Goal: Transaction & Acquisition: Purchase product/service

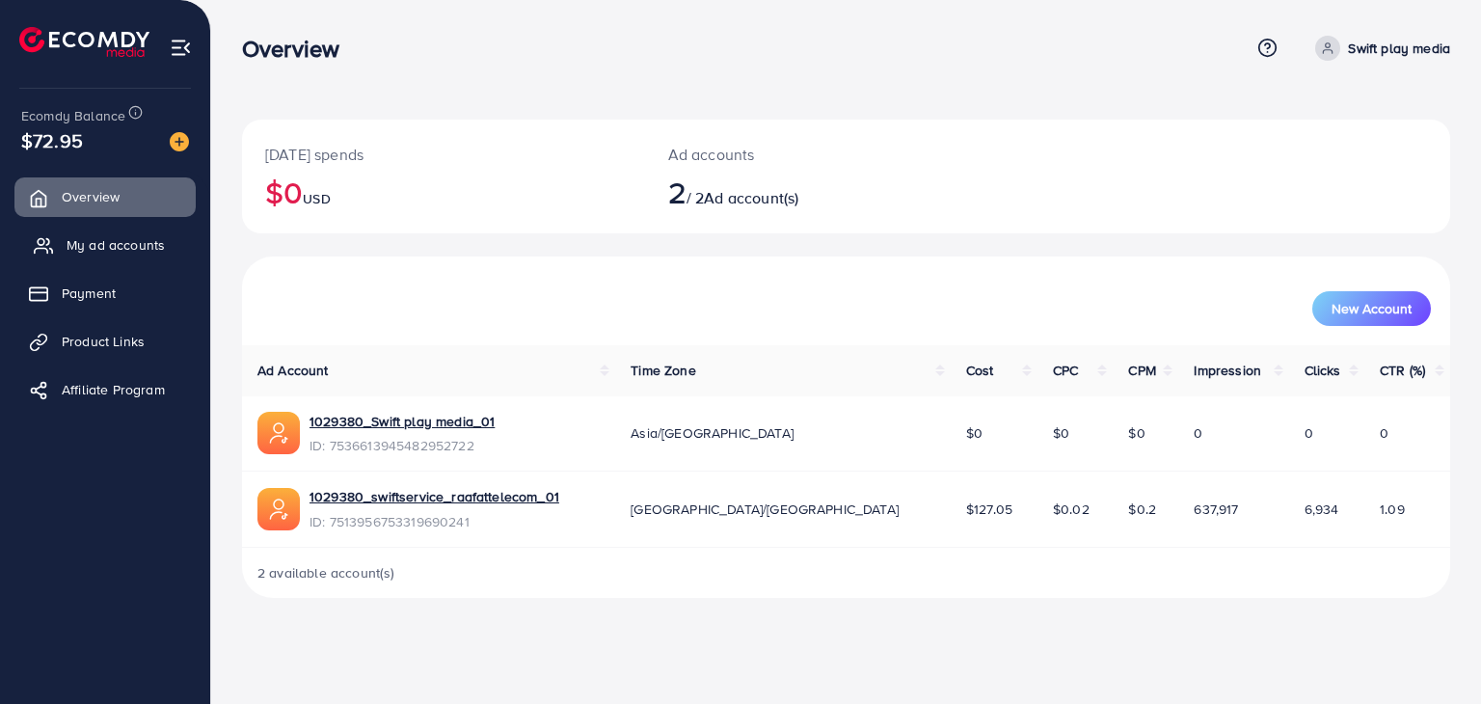
click at [104, 238] on span "My ad accounts" at bounding box center [116, 244] width 98 height 19
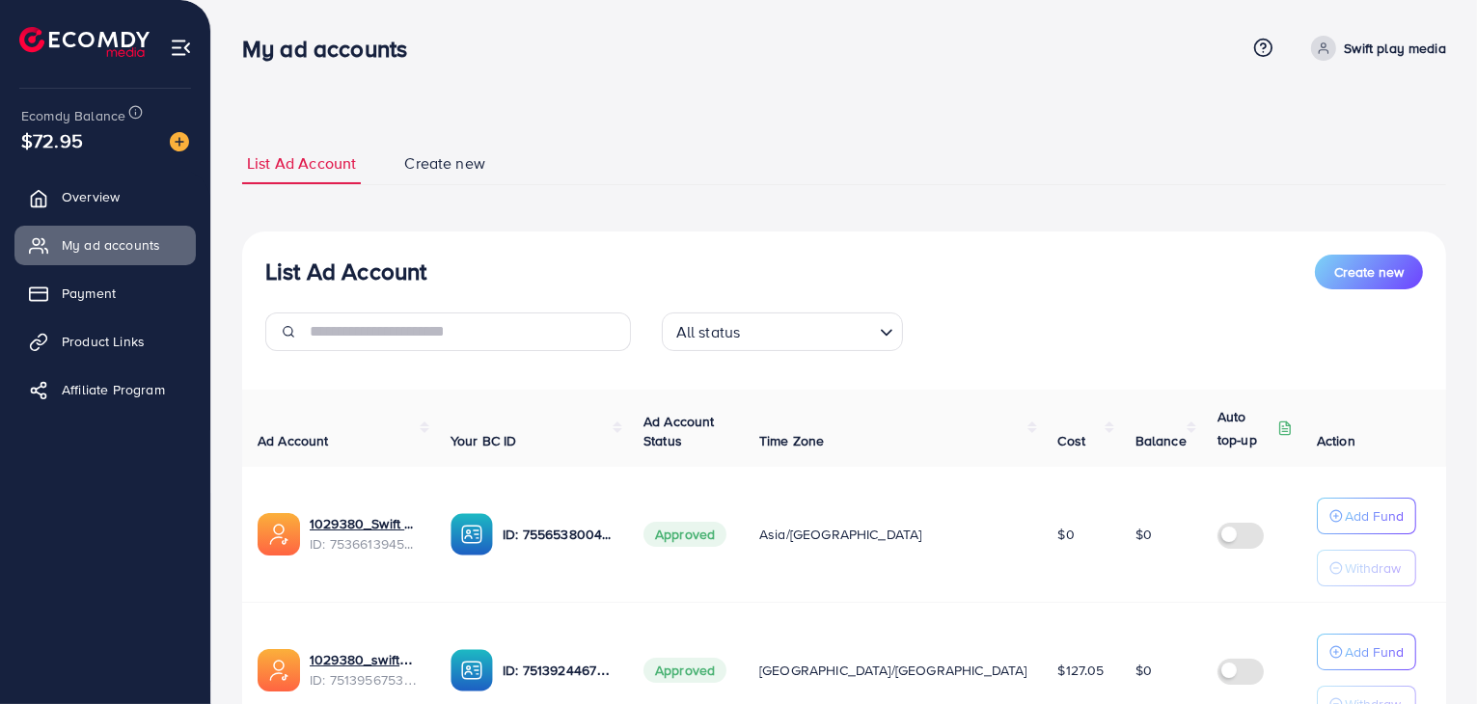
scroll to position [171, 0]
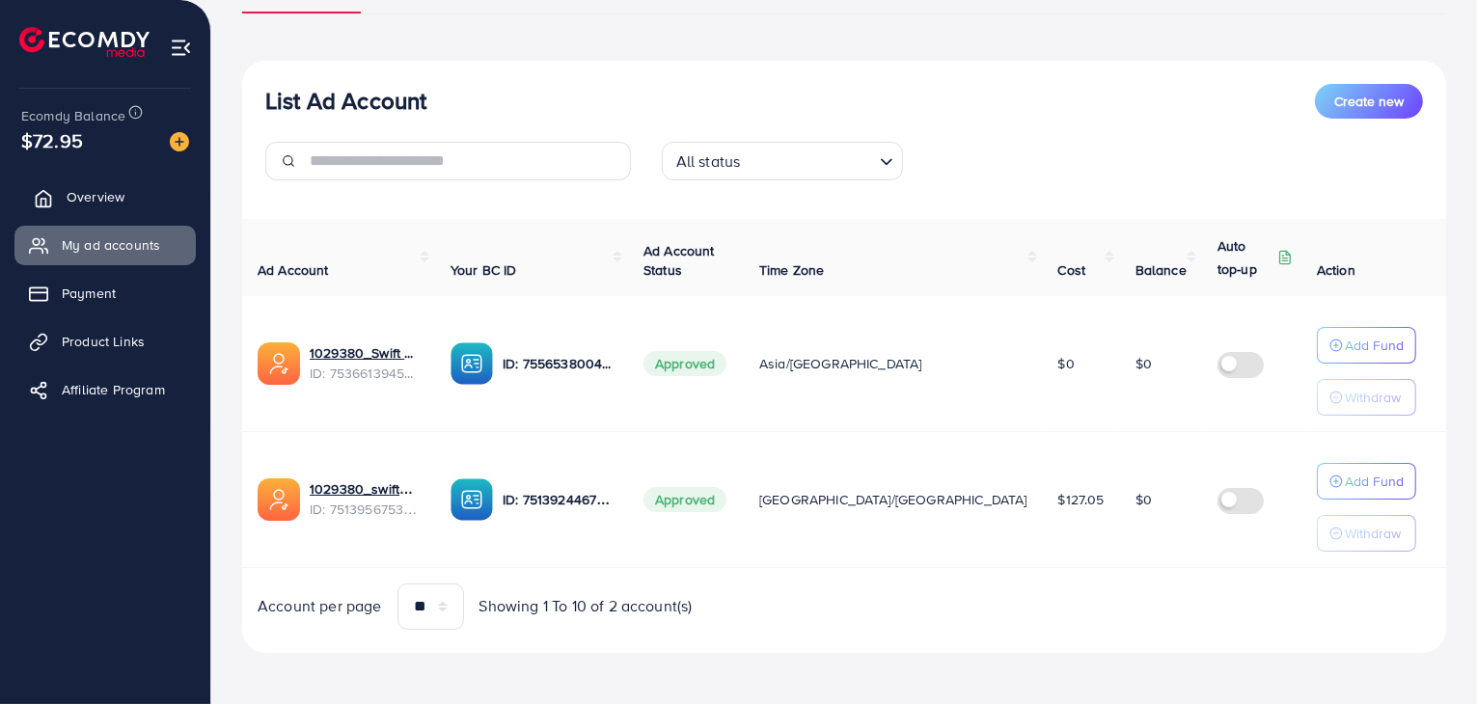
click at [140, 189] on link "Overview" at bounding box center [104, 196] width 181 height 39
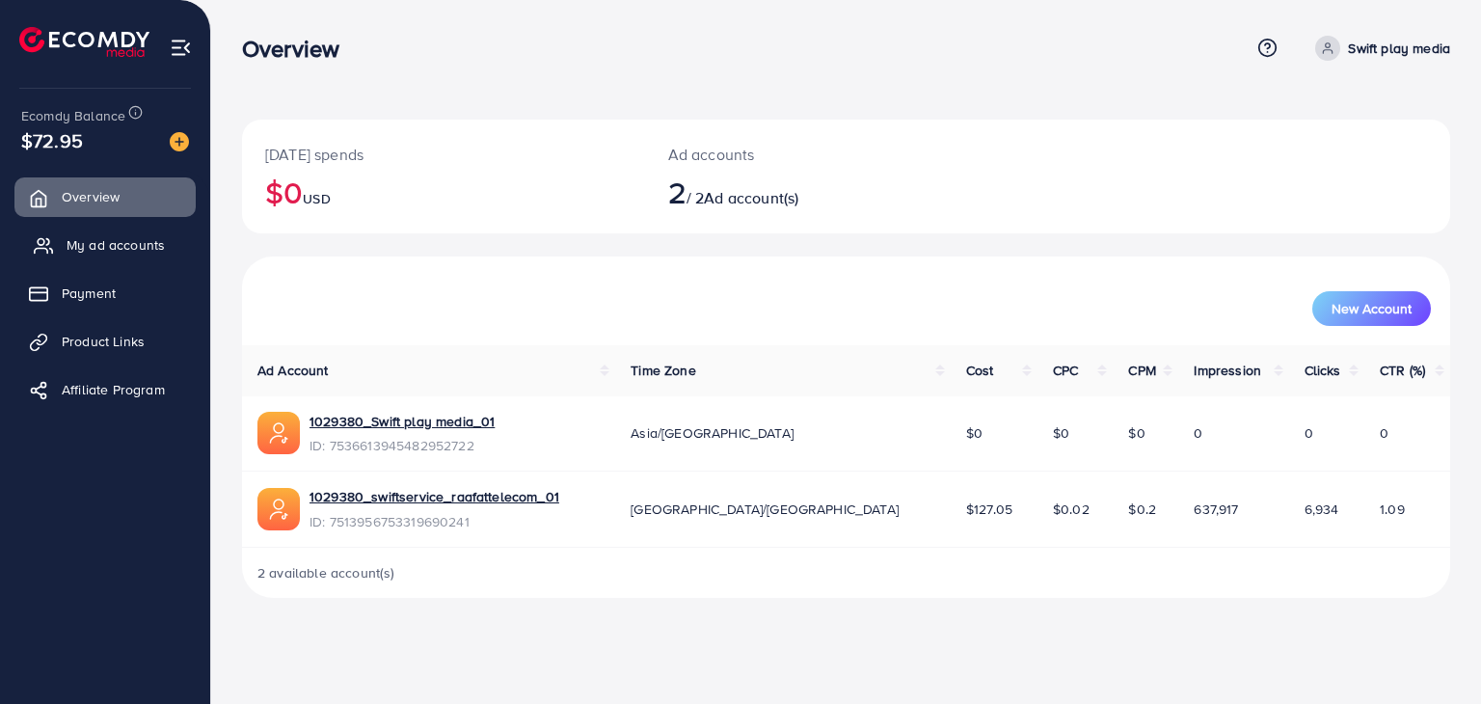
click at [95, 254] on span "My ad accounts" at bounding box center [116, 244] width 98 height 19
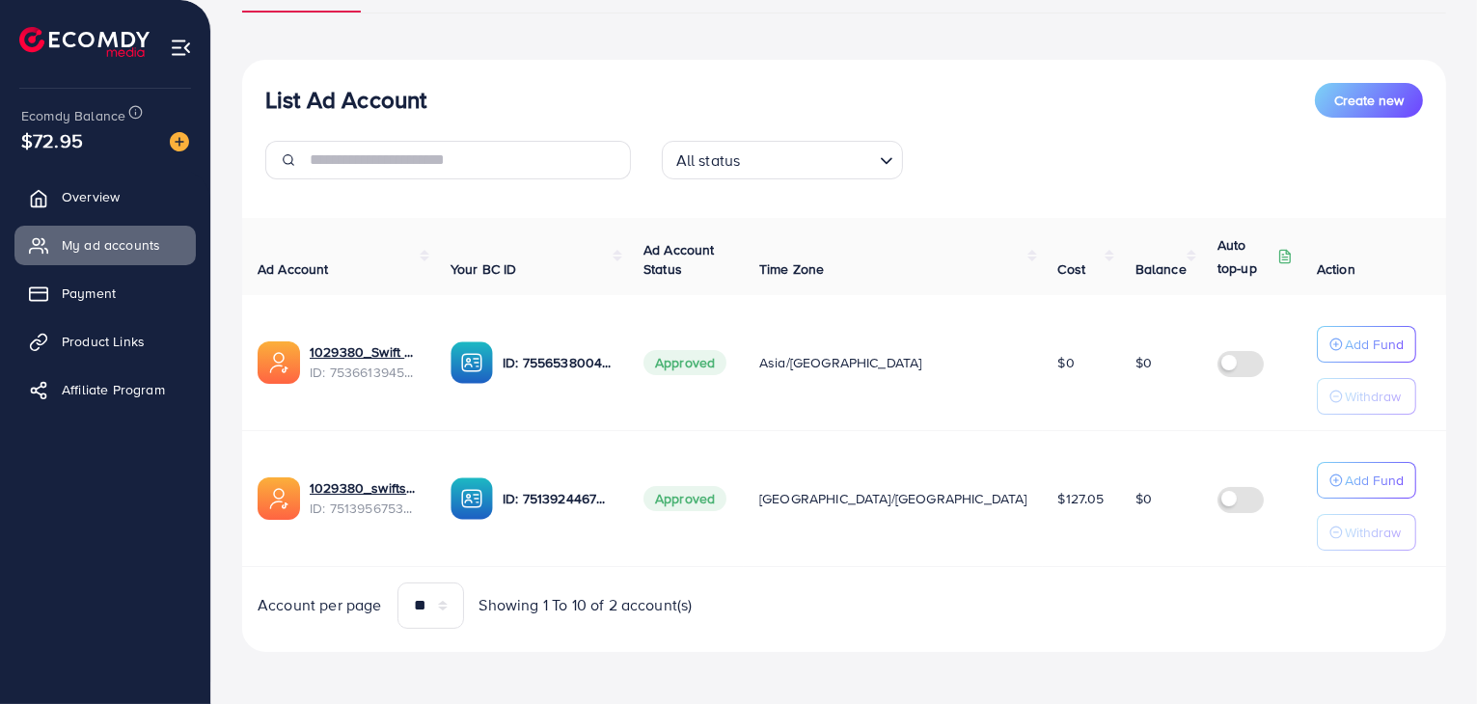
scroll to position [171, 0]
click at [571, 144] on input "text" at bounding box center [470, 161] width 321 height 39
click at [148, 209] on link "Overview" at bounding box center [104, 196] width 181 height 39
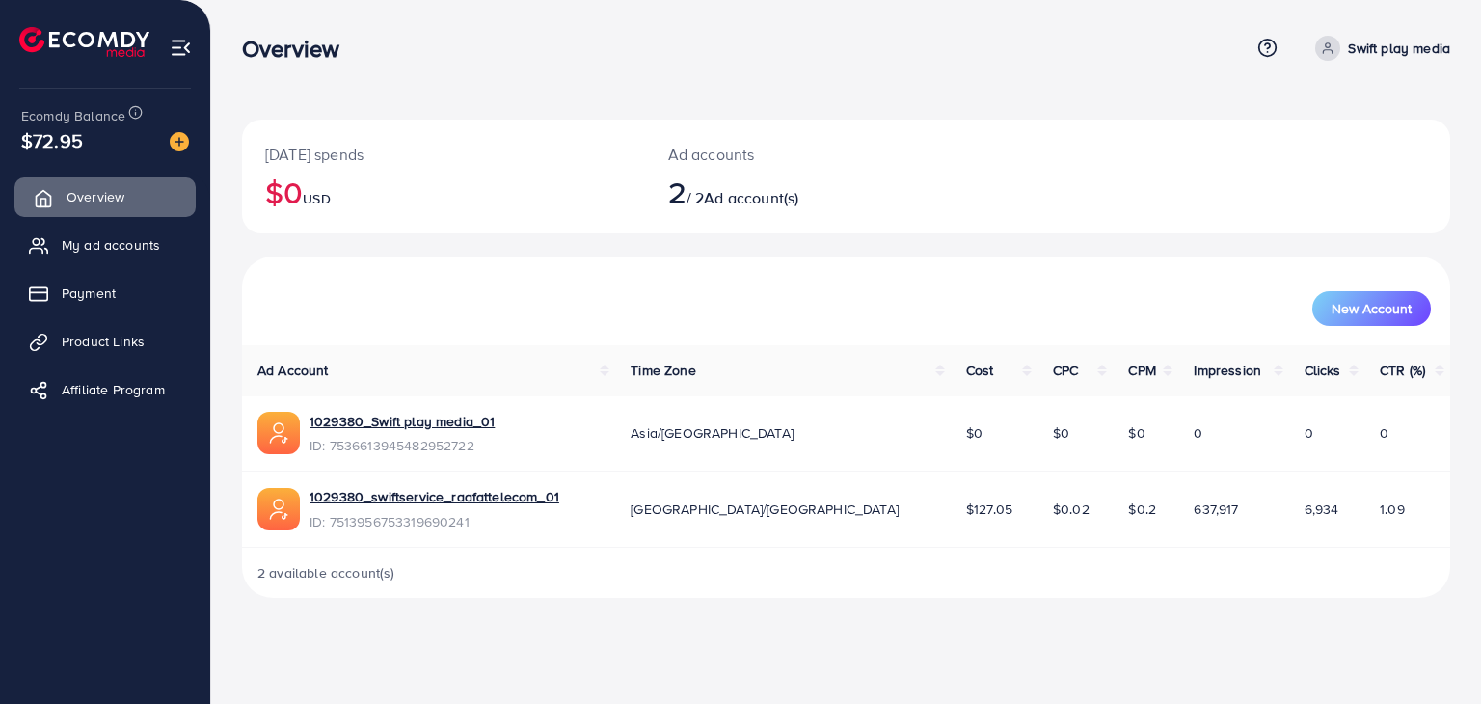
click at [96, 201] on span "Overview" at bounding box center [96, 196] width 58 height 19
drag, startPoint x: 93, startPoint y: 249, endPoint x: 82, endPoint y: 301, distance: 53.2
click at [93, 249] on span "My ad accounts" at bounding box center [111, 244] width 98 height 19
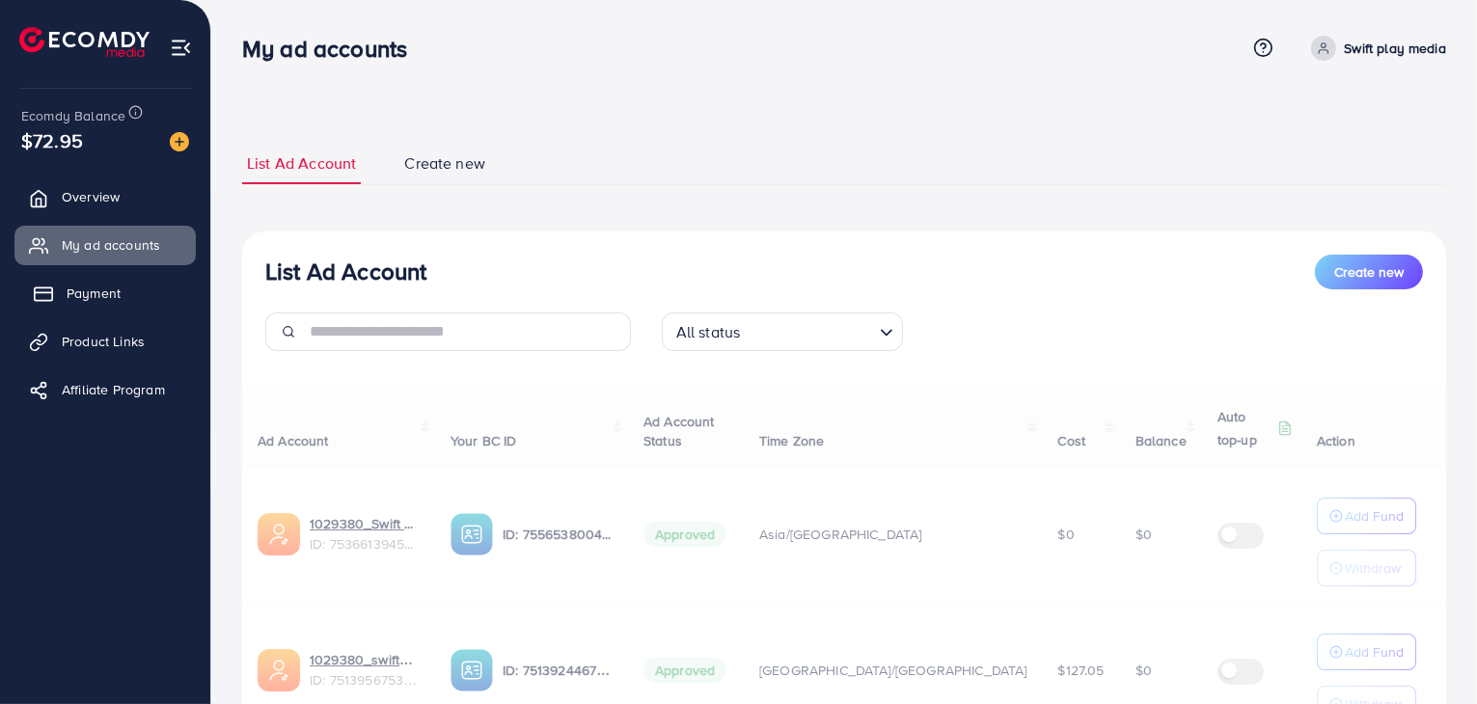
click at [78, 298] on span "Payment" at bounding box center [94, 293] width 54 height 19
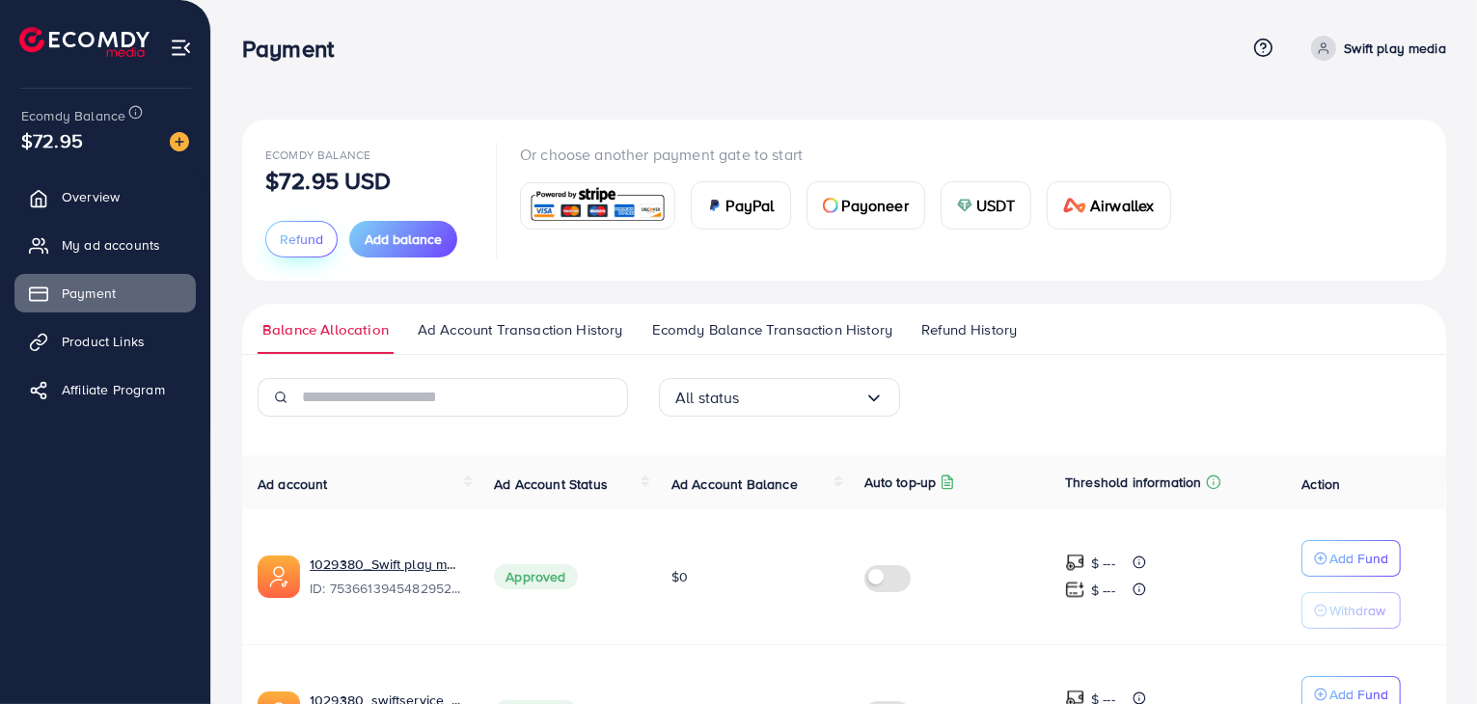
click at [298, 232] on span "Refund" at bounding box center [301, 239] width 43 height 19
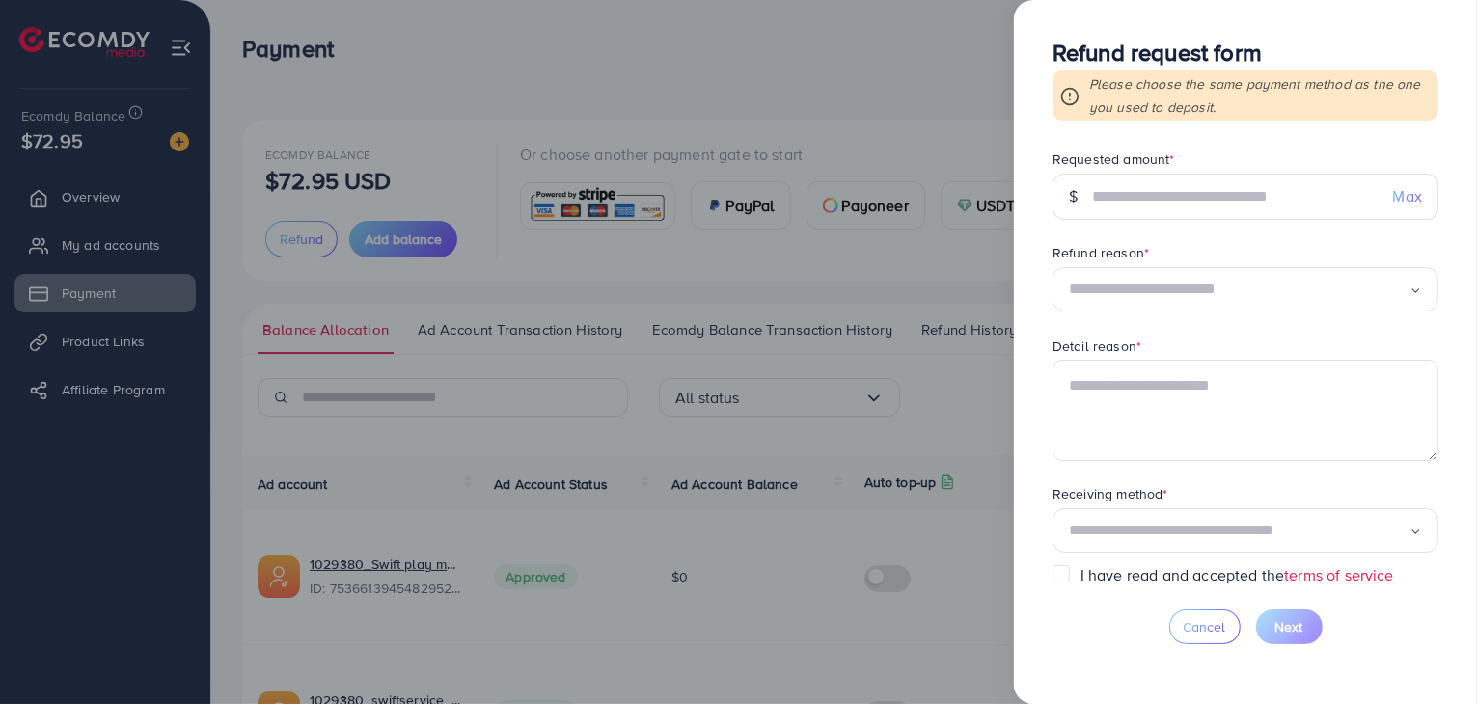
click at [951, 213] on div at bounding box center [738, 352] width 1477 height 704
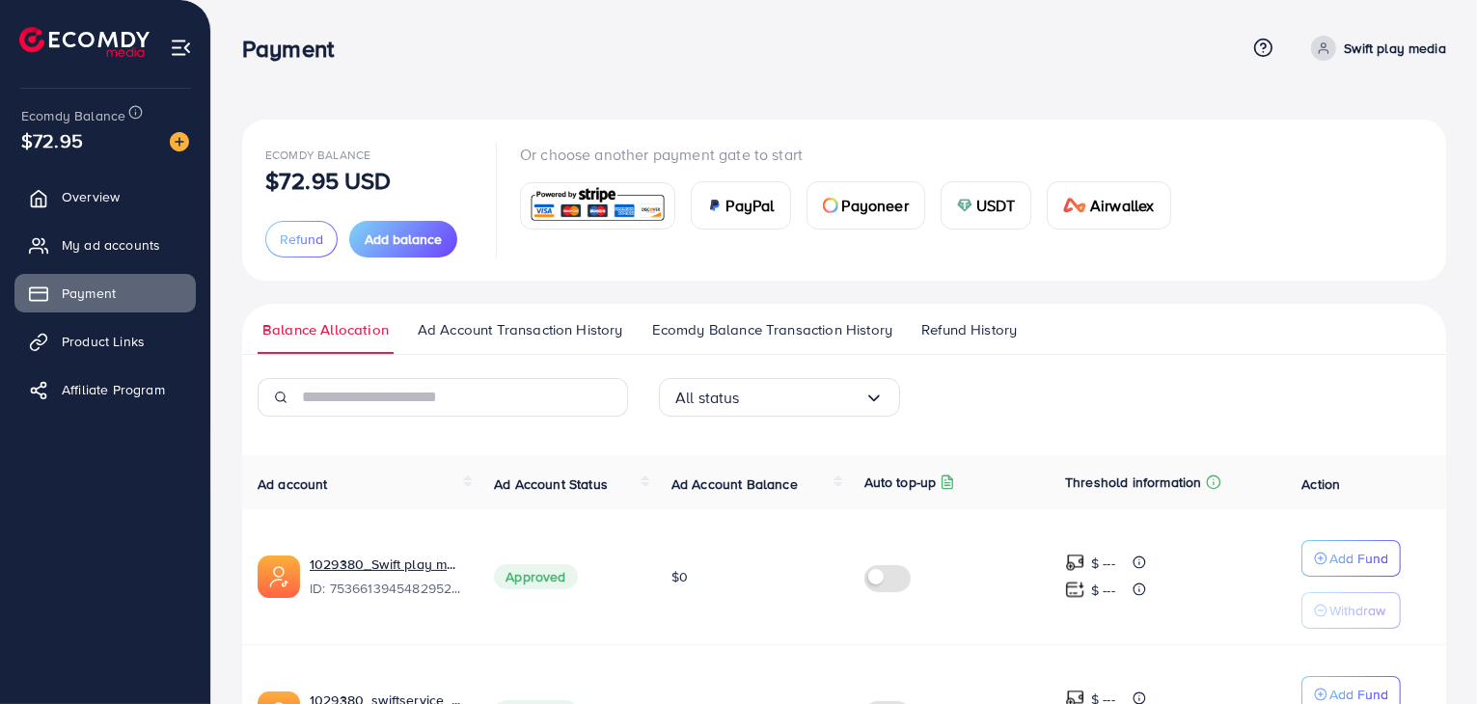
click at [961, 209] on img at bounding box center [964, 205] width 15 height 15
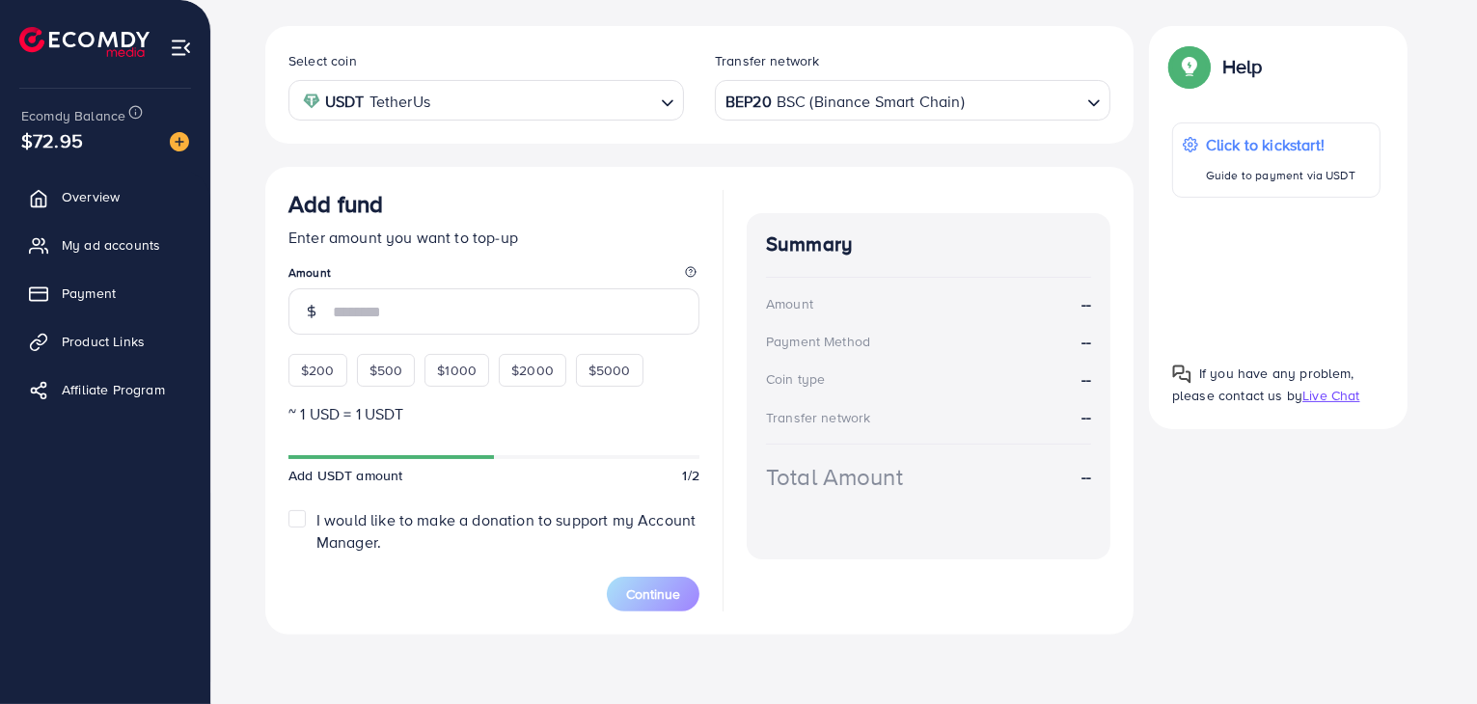
scroll to position [339, 0]
click at [900, 114] on div "BEP20 BSC (Binance Smart Chain)" at bounding box center [901, 100] width 360 height 34
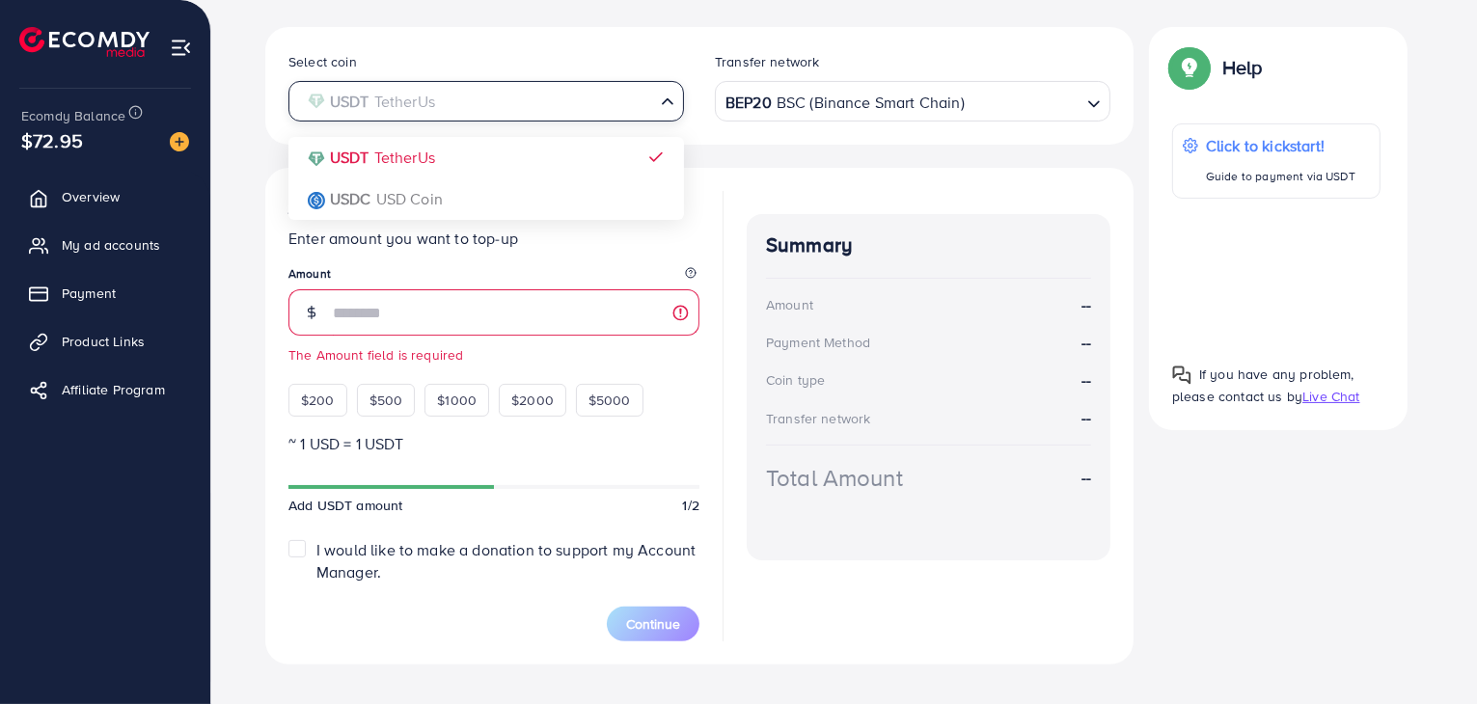
click at [569, 104] on input "Search for option" at bounding box center [475, 102] width 356 height 30
click at [571, 105] on input "Search for option" at bounding box center [475, 102] width 356 height 30
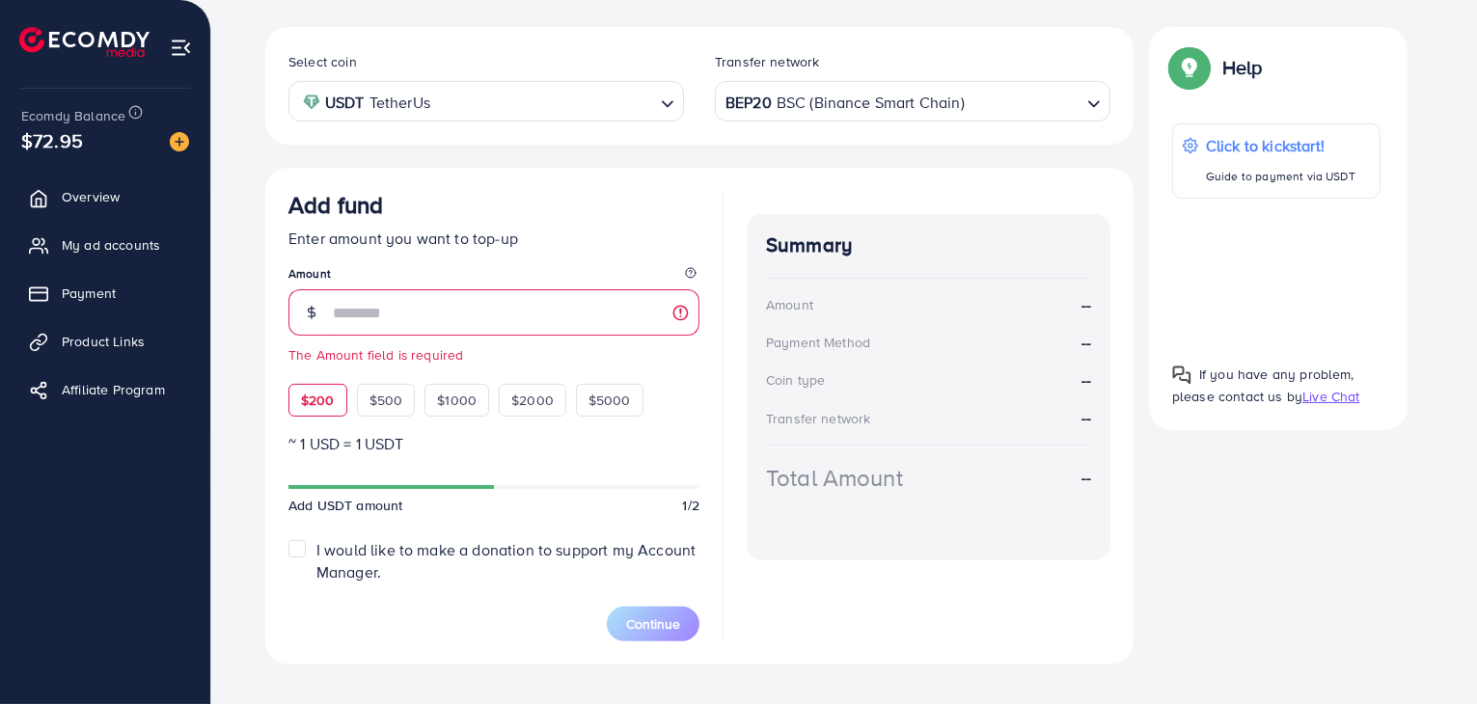
click at [305, 403] on span "$200" at bounding box center [318, 400] width 34 height 19
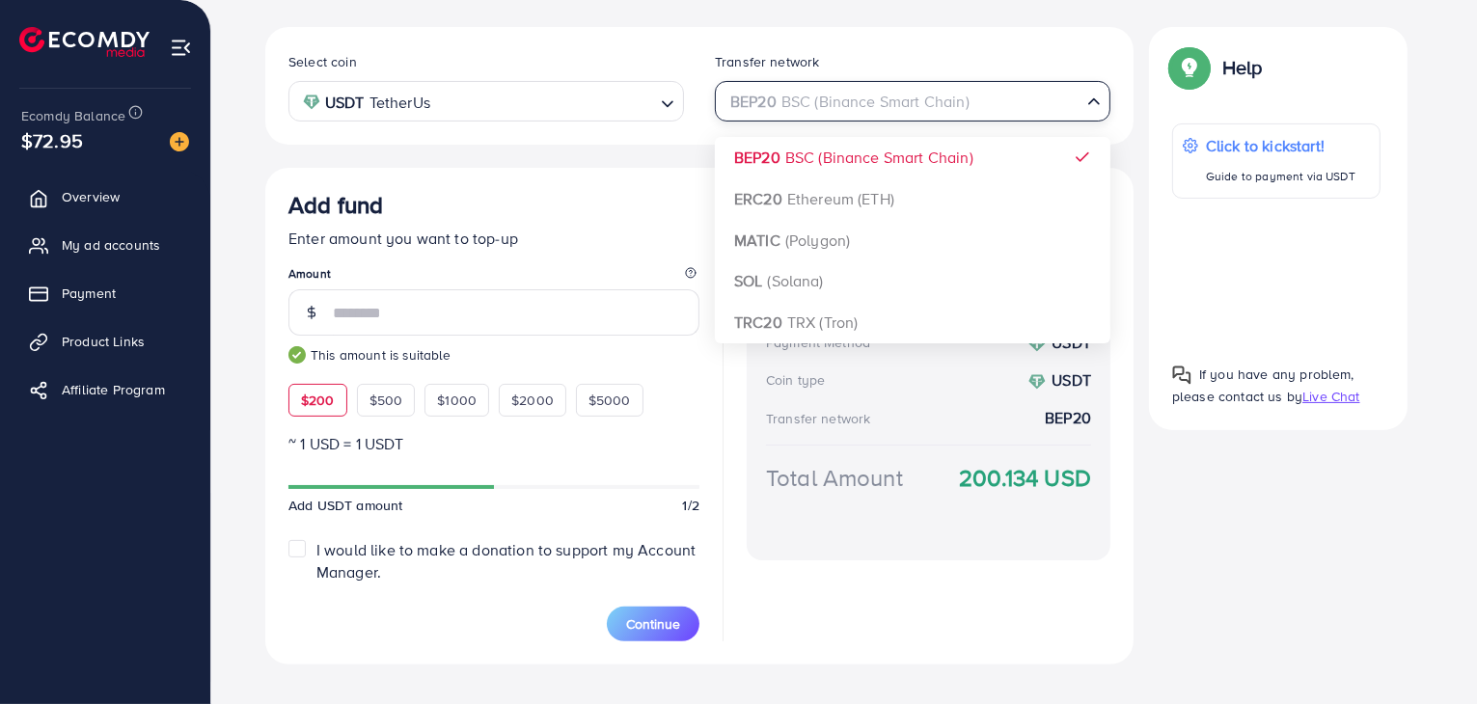
click at [884, 103] on div "BEP20 BSC (Binance Smart Chain)" at bounding box center [901, 100] width 360 height 34
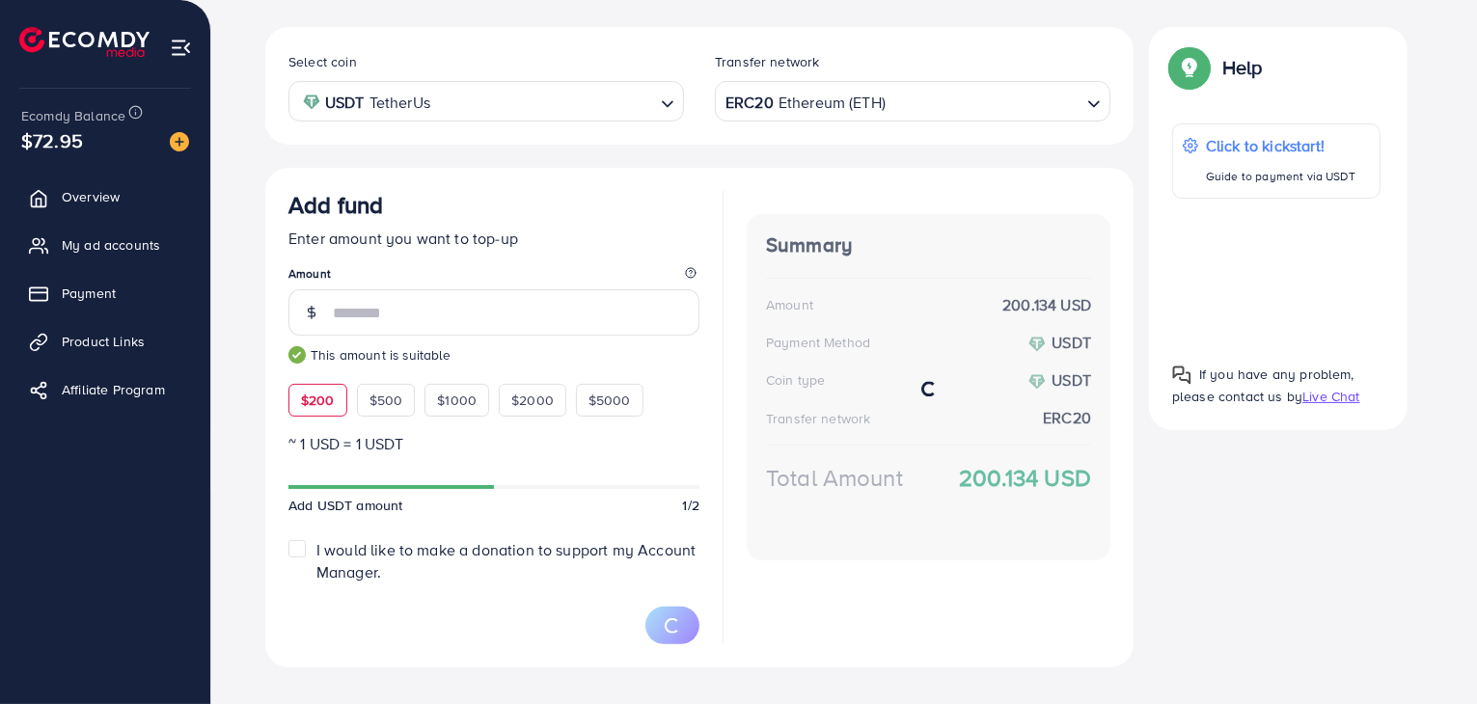
click at [861, 190] on div "Select coin USDT TetherUs Loading... Transfer network ERC20 Ethereum (ETH) Load…" at bounding box center [699, 347] width 868 height 640
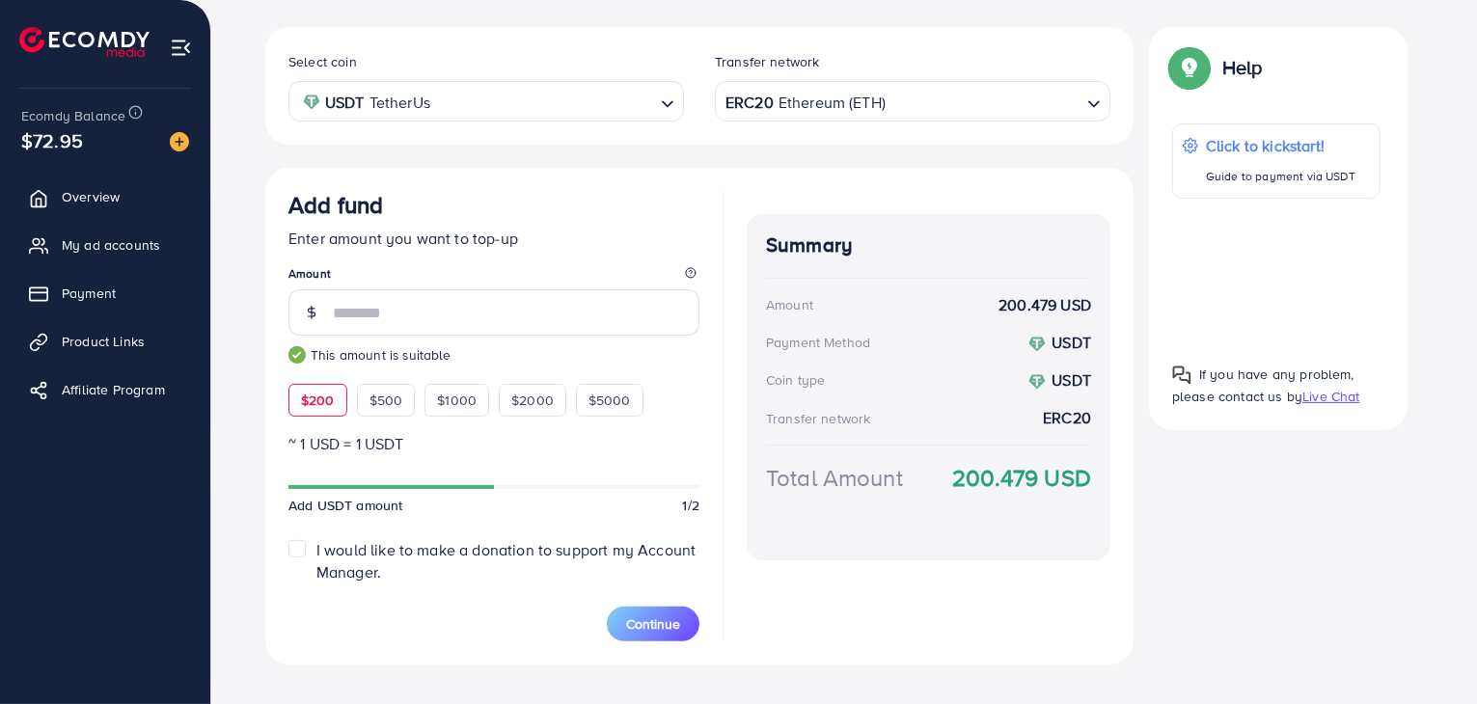
click at [903, 99] on input "Search for option" at bounding box center [983, 102] width 192 height 30
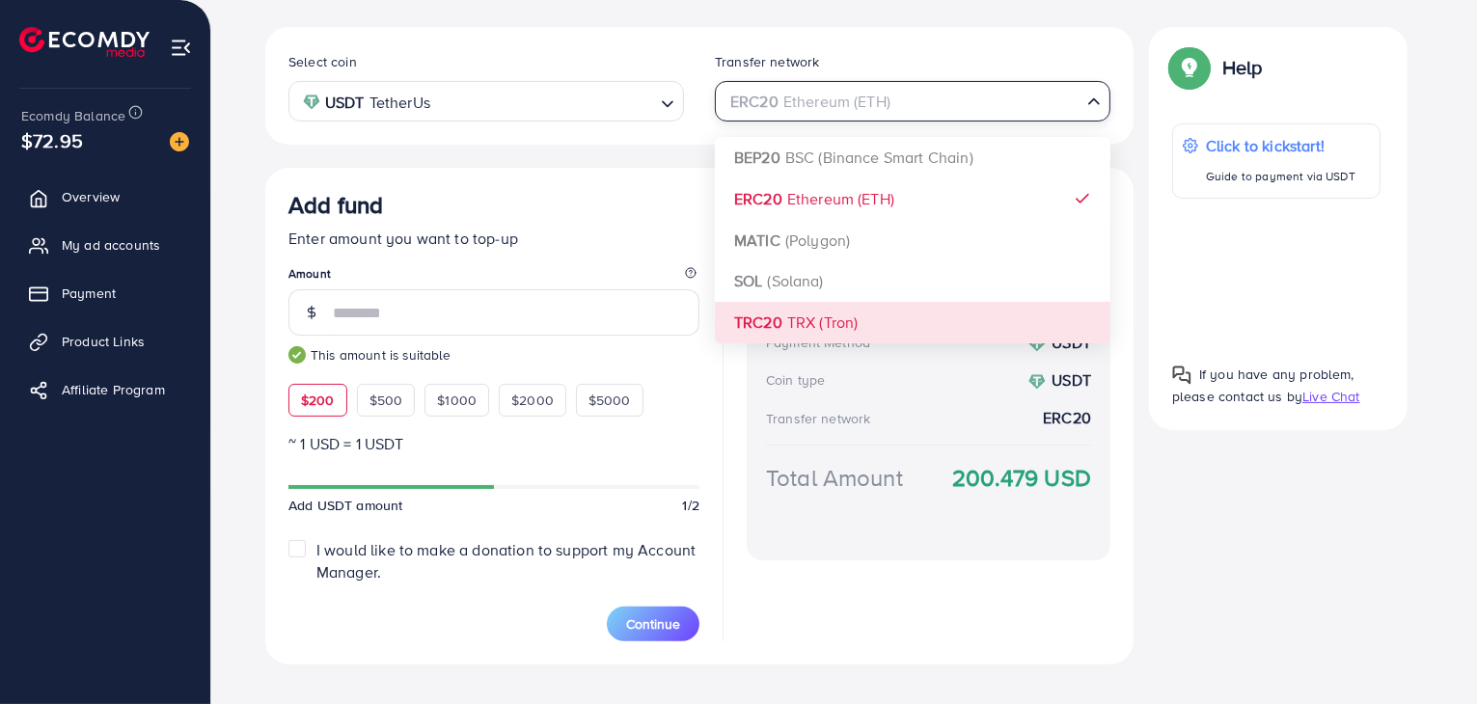
click at [834, 312] on div "Select coin USDT TetherUs Loading... Transfer network ERC20 Ethereum (ETH) Load…" at bounding box center [699, 346] width 868 height 638
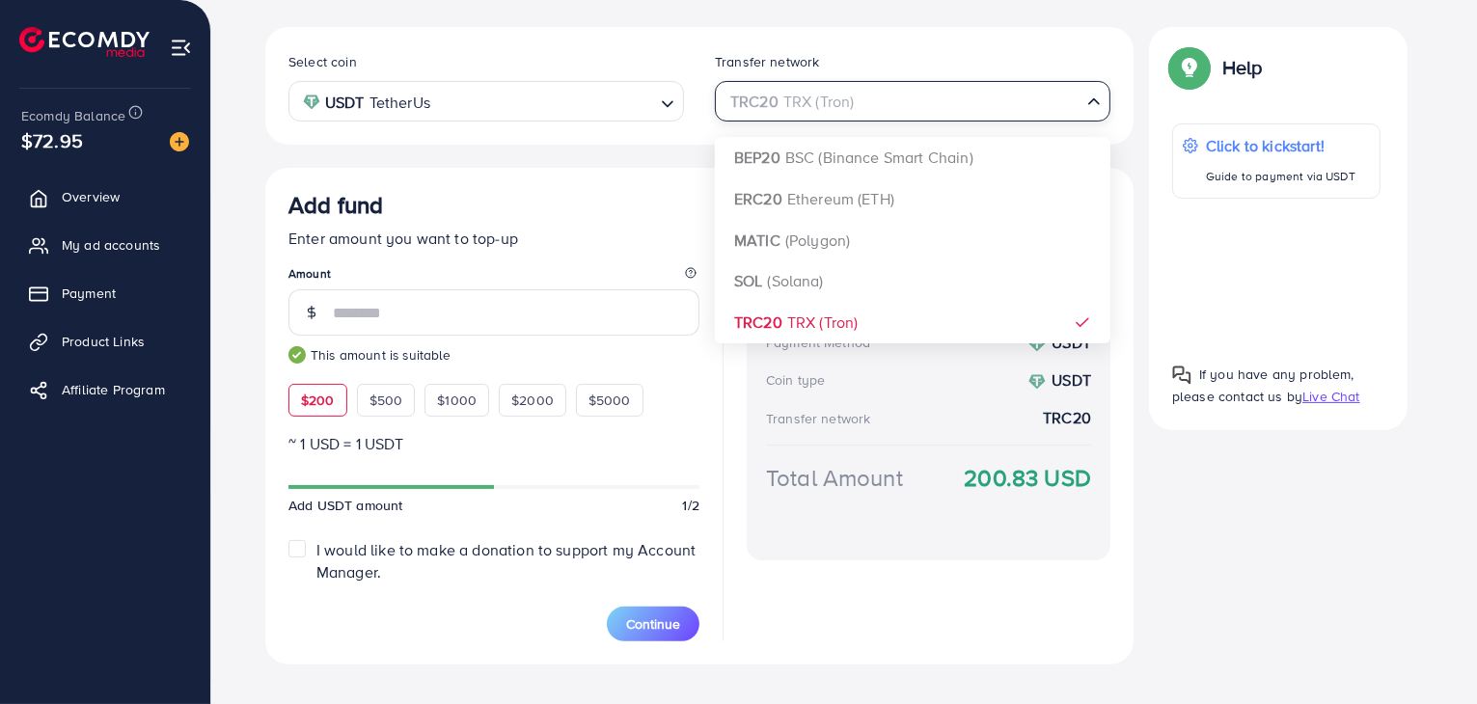
click at [970, 102] on input "Search for option" at bounding box center [901, 102] width 356 height 30
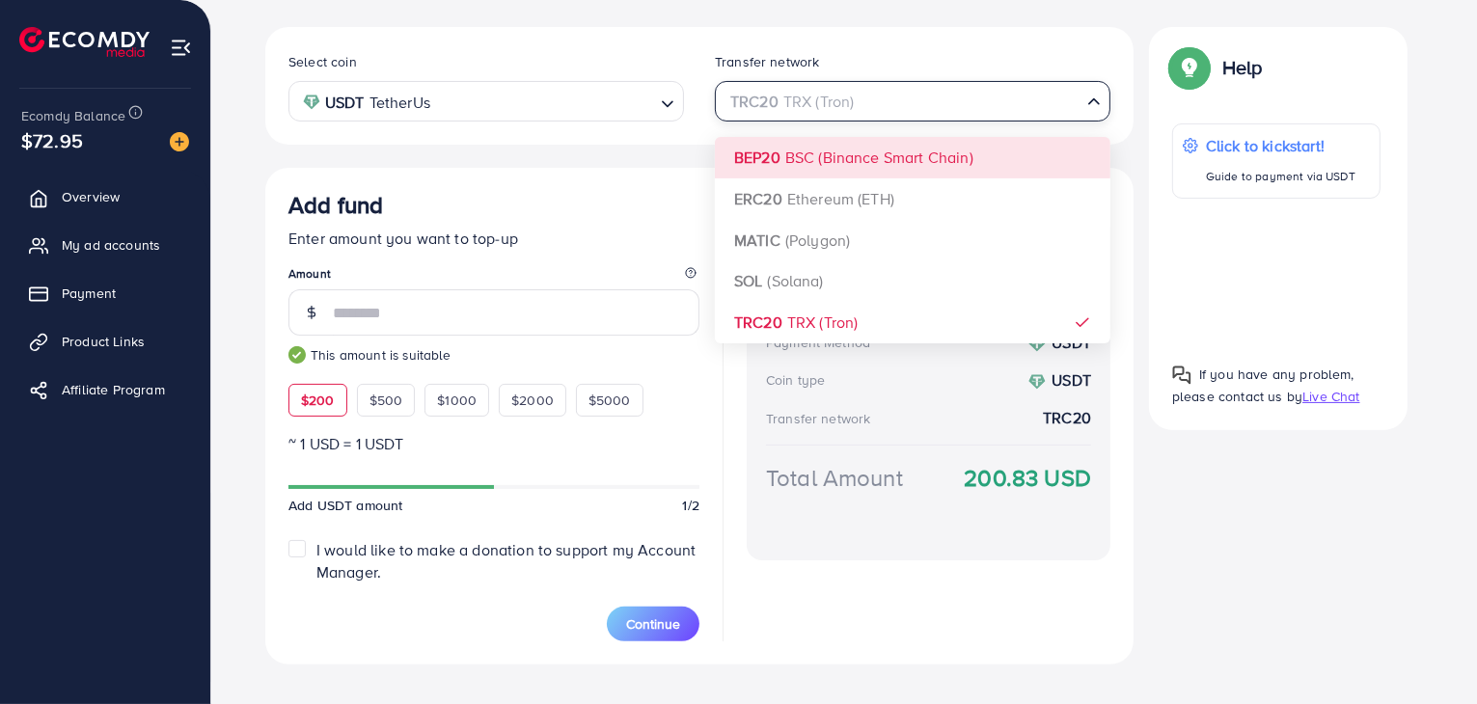
click at [893, 166] on div "Select coin USDT TetherUs Loading... Transfer network TRC20 TRX (Tron) Loading.…" at bounding box center [699, 346] width 868 height 638
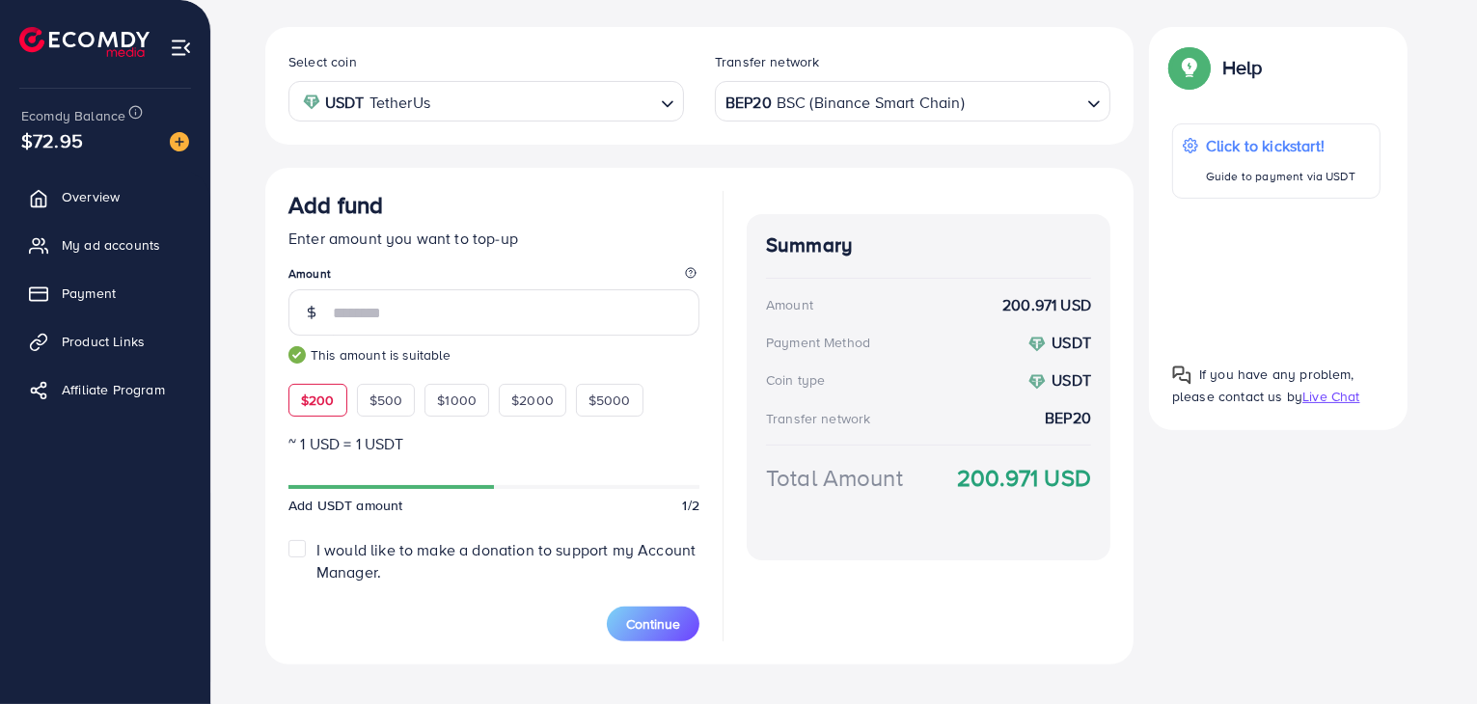
click at [822, 100] on div "BEP20 BSC (Binance Smart Chain)" at bounding box center [901, 100] width 360 height 34
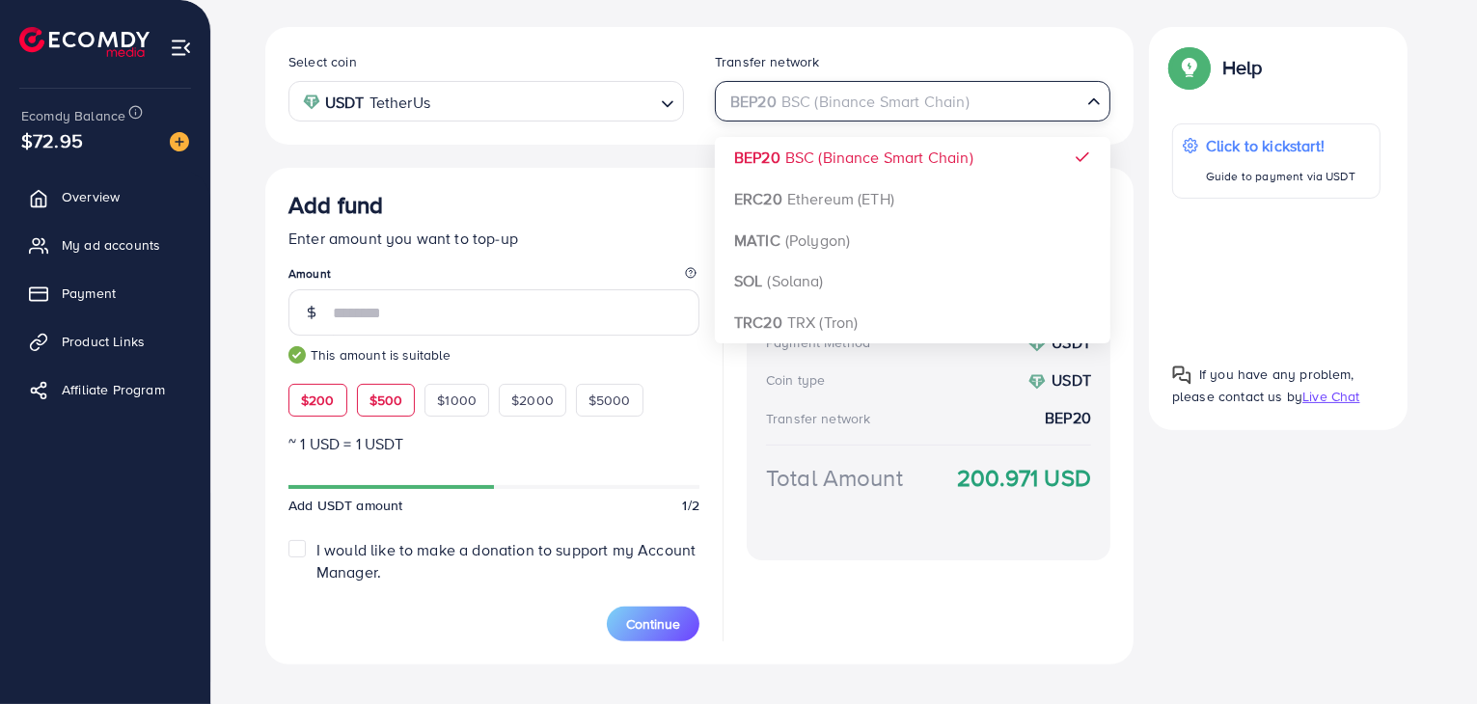
click at [394, 399] on span "$500" at bounding box center [386, 400] width 34 height 19
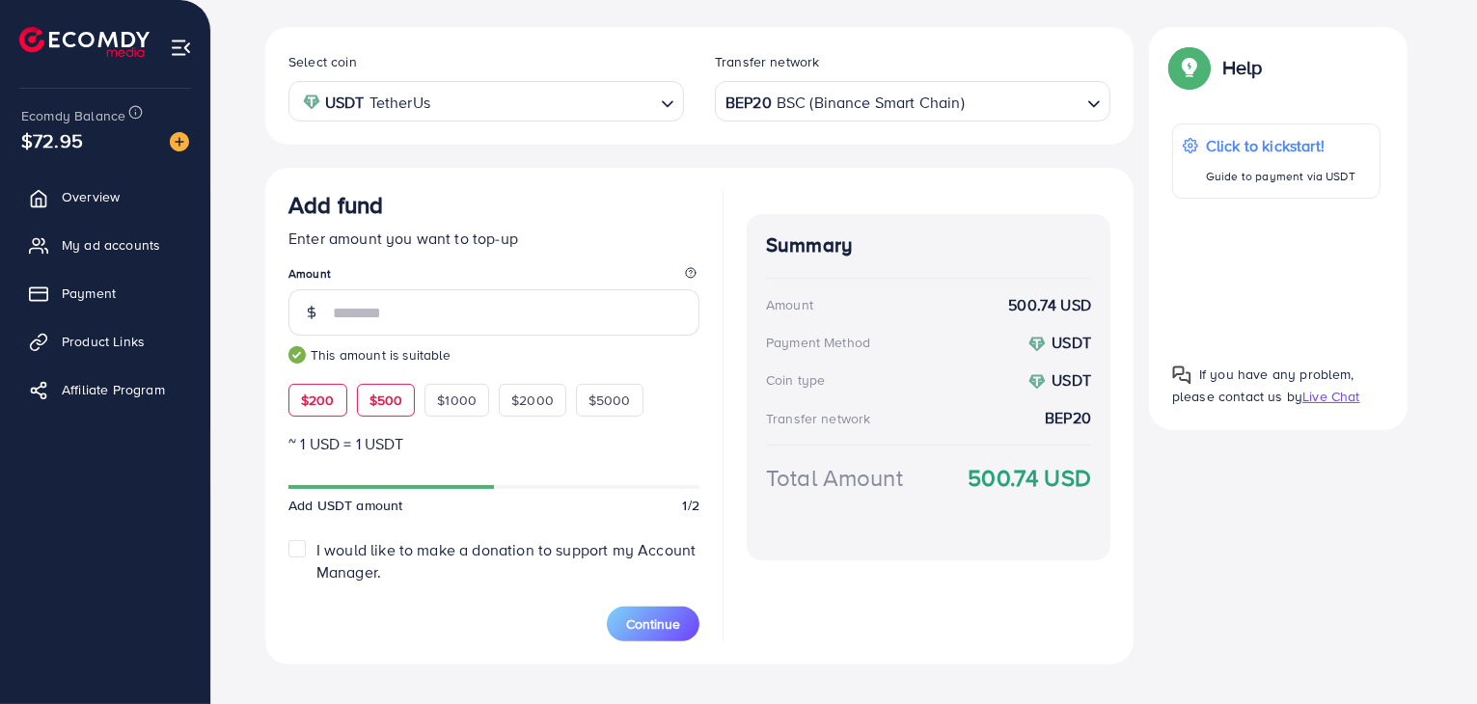
click at [331, 399] on span "$200" at bounding box center [318, 400] width 34 height 19
type input "***"
click at [104, 198] on span "Overview" at bounding box center [96, 196] width 58 height 19
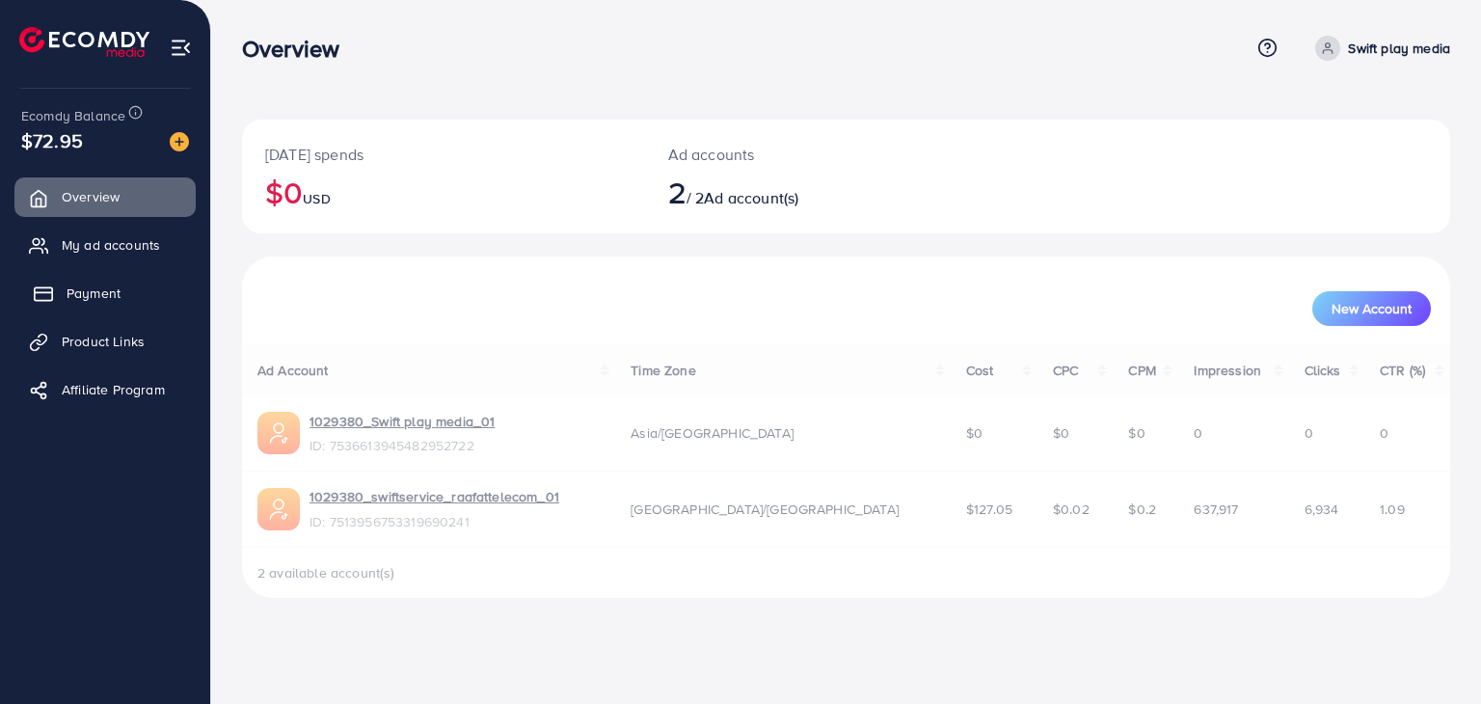
click at [104, 294] on span "Payment" at bounding box center [94, 293] width 54 height 19
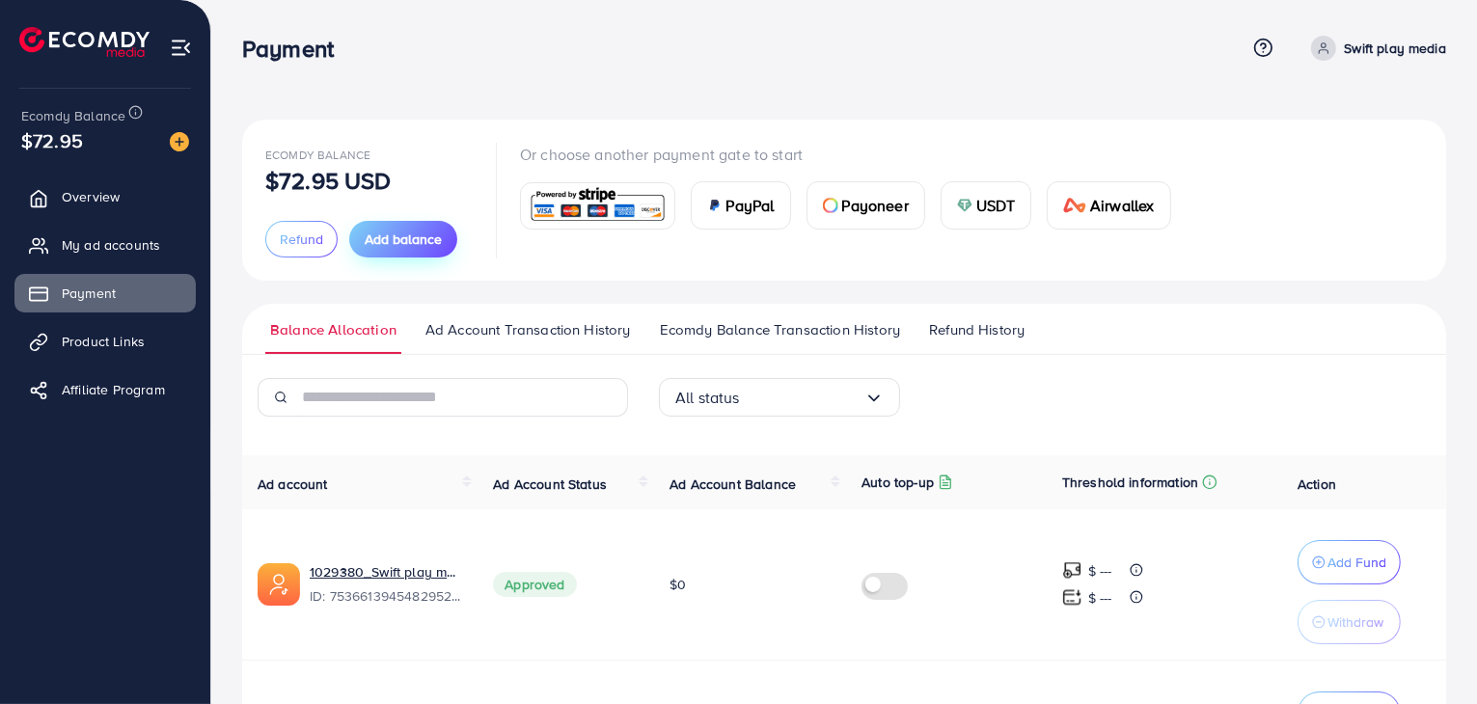
click at [396, 241] on span "Add balance" at bounding box center [403, 239] width 77 height 19
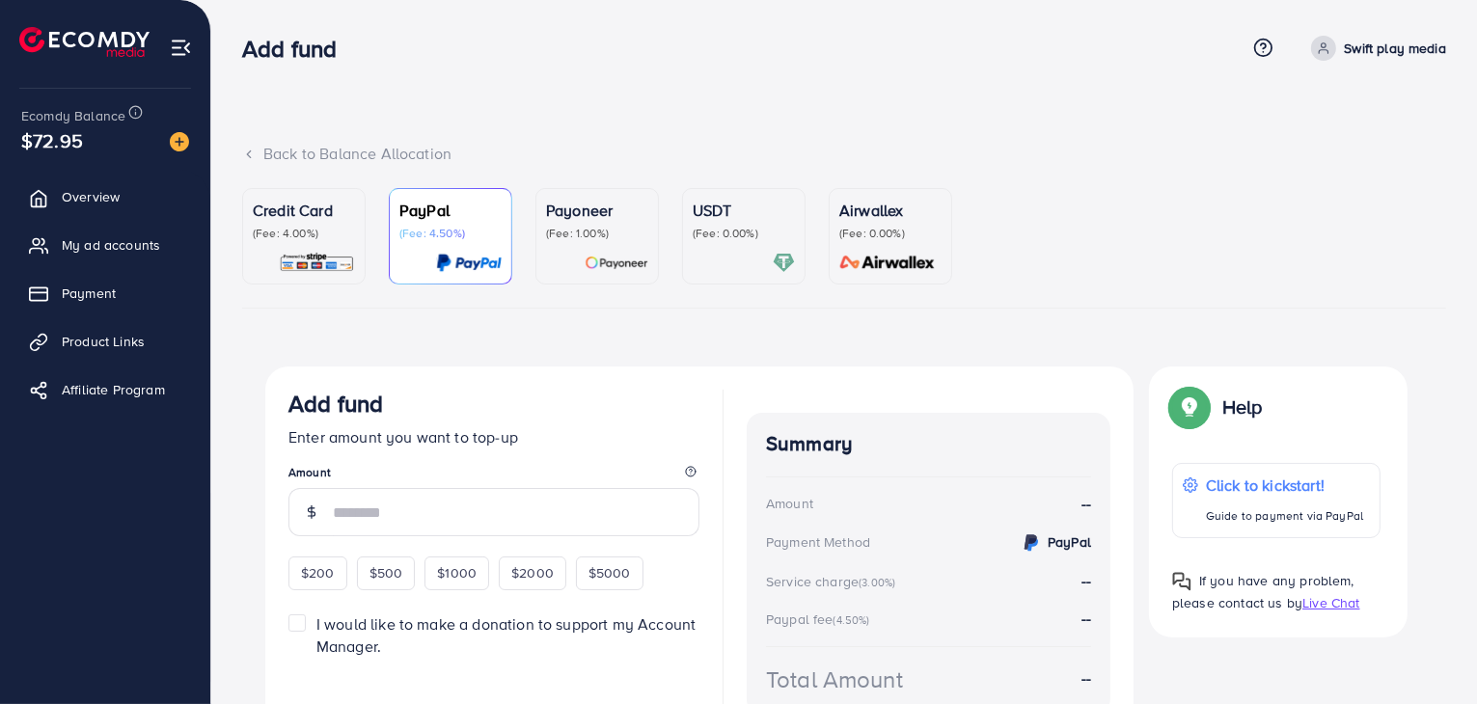
scroll to position [108, 0]
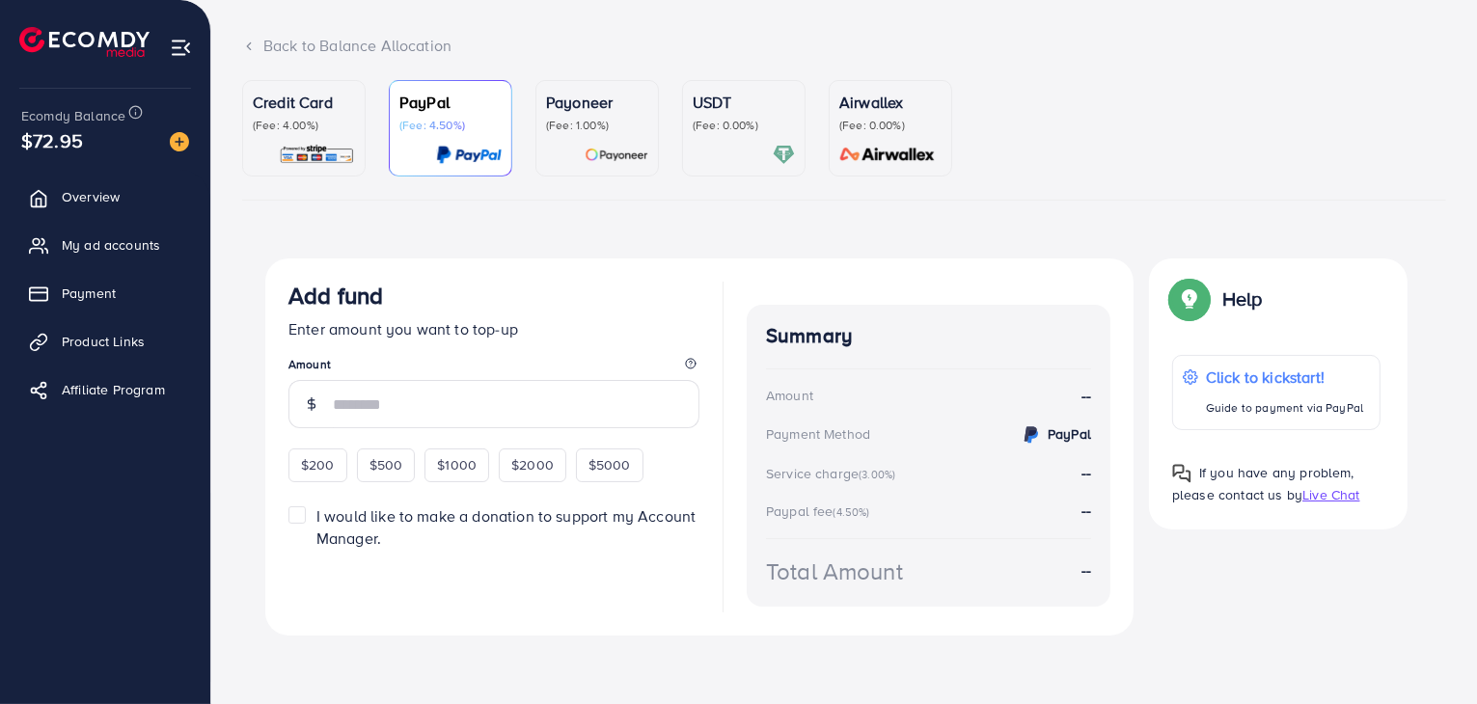
click at [743, 155] on div at bounding box center [743, 155] width 102 height 22
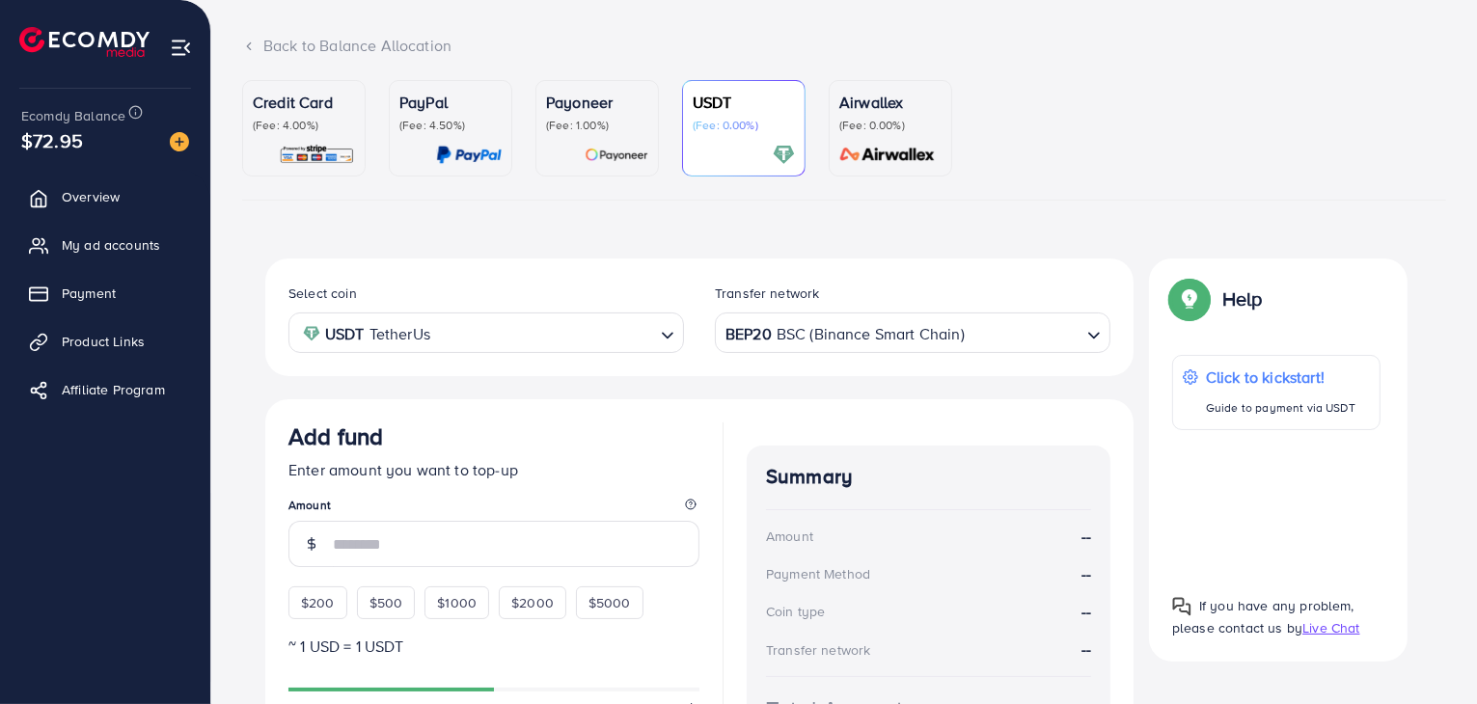
scroll to position [339, 0]
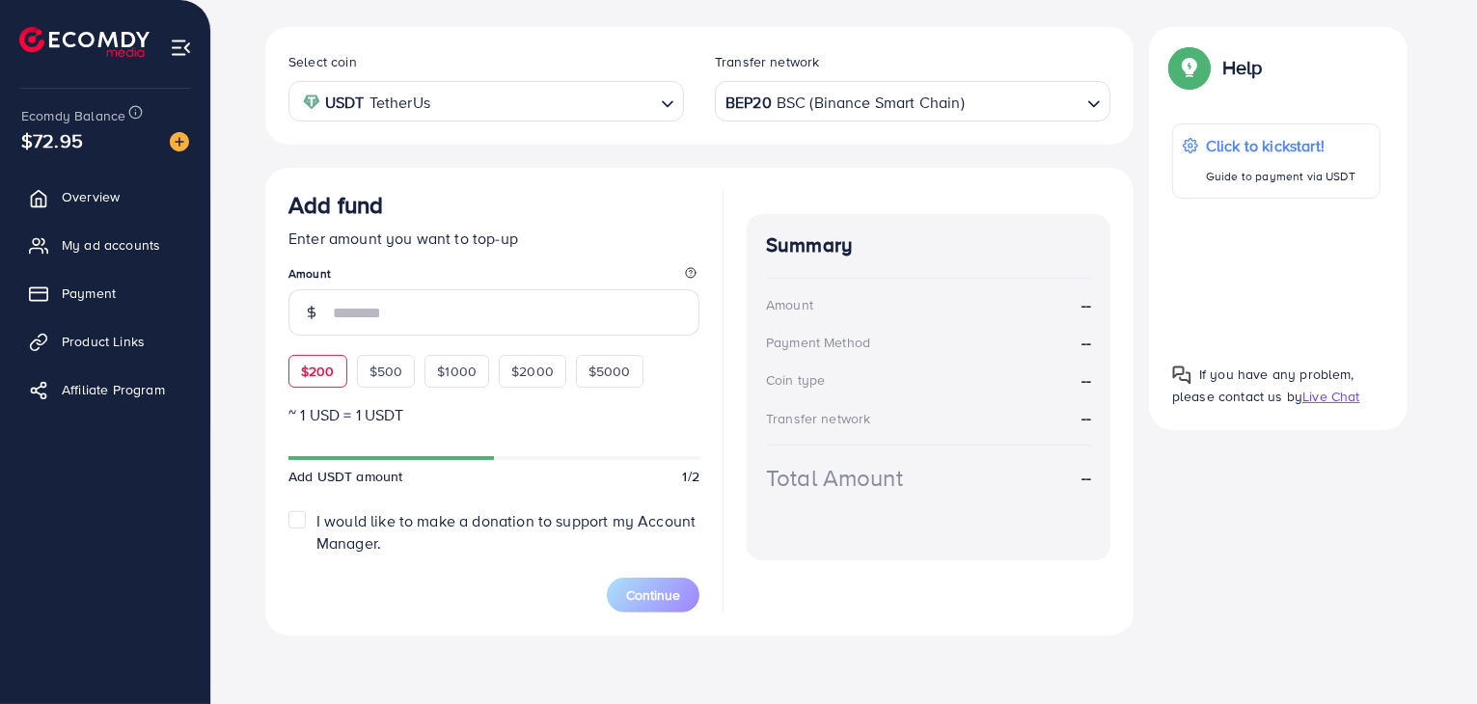
click at [311, 379] on span "$200" at bounding box center [318, 371] width 34 height 19
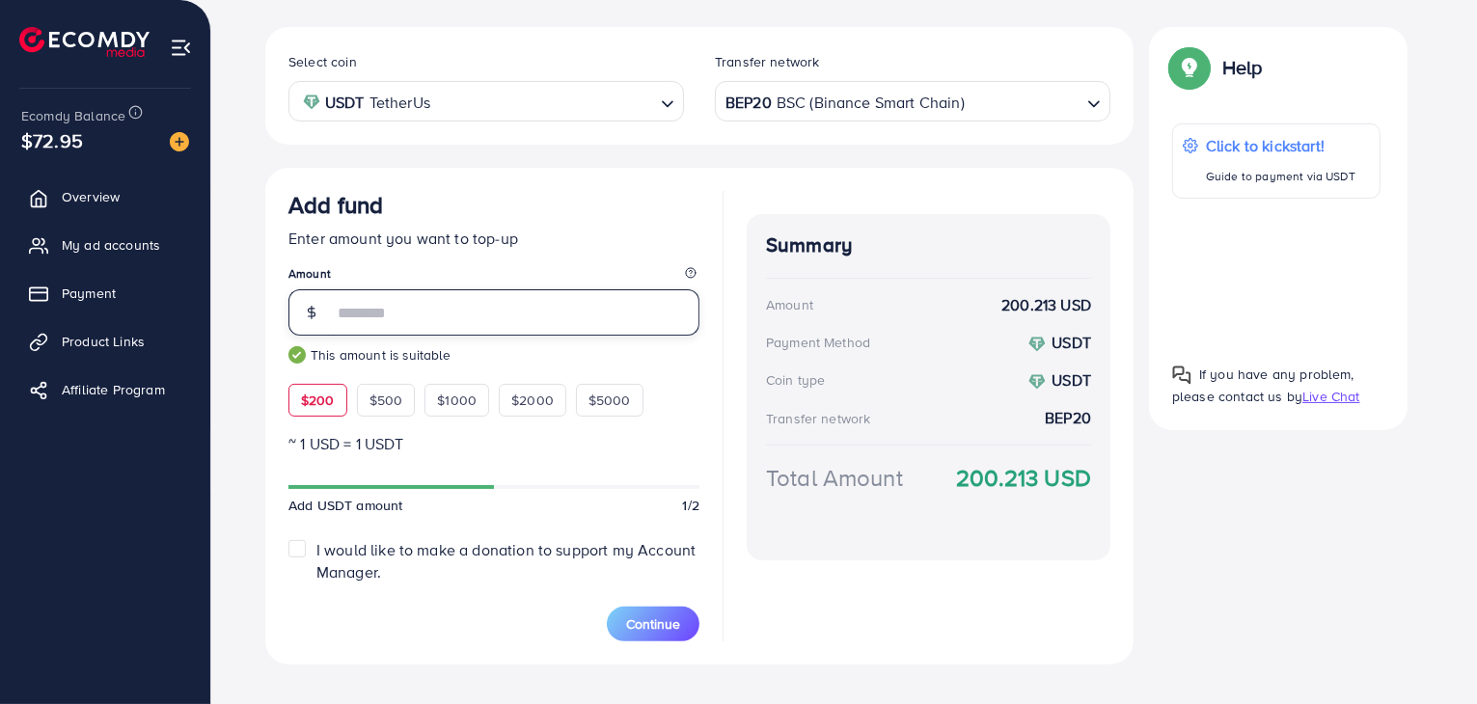
click at [389, 301] on input "***" at bounding box center [516, 312] width 367 height 46
type input "*"
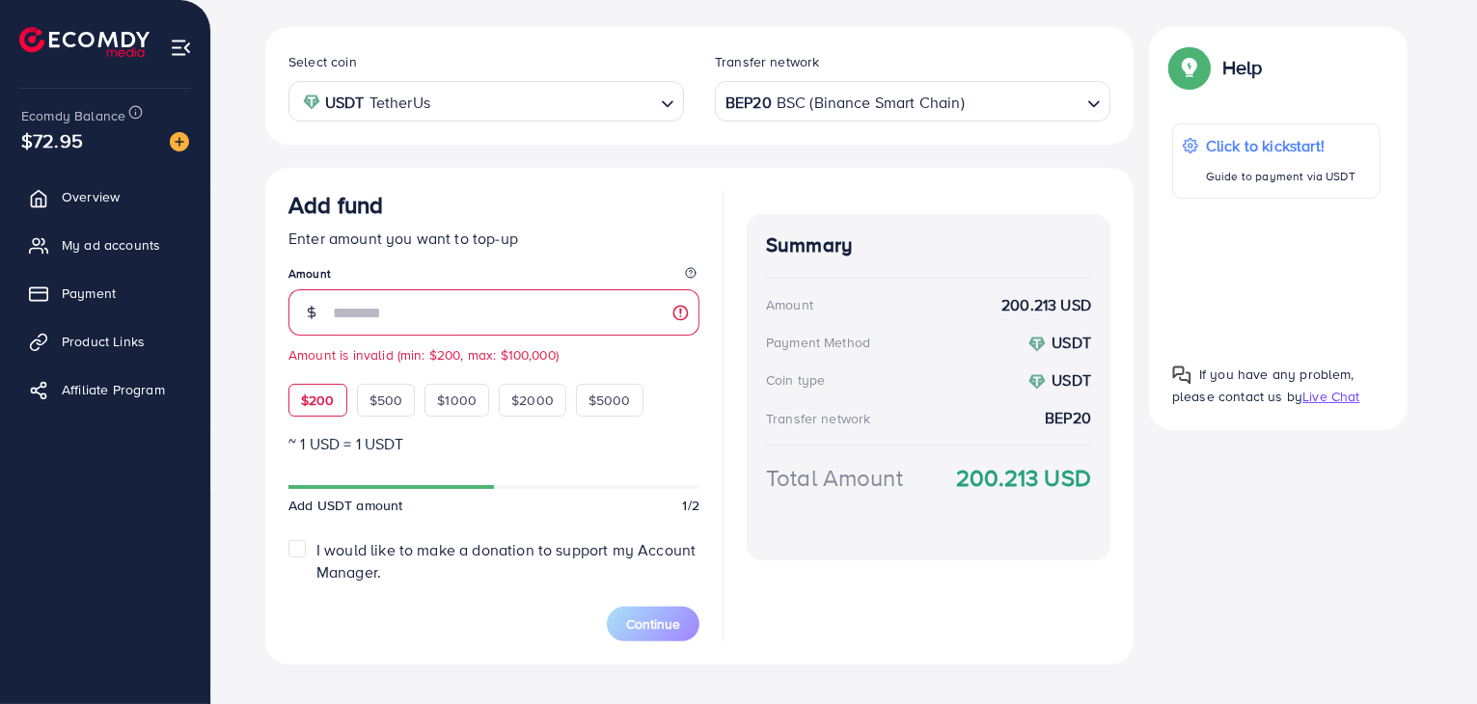
click at [315, 385] on div "$200" at bounding box center [317, 400] width 59 height 33
type input "***"
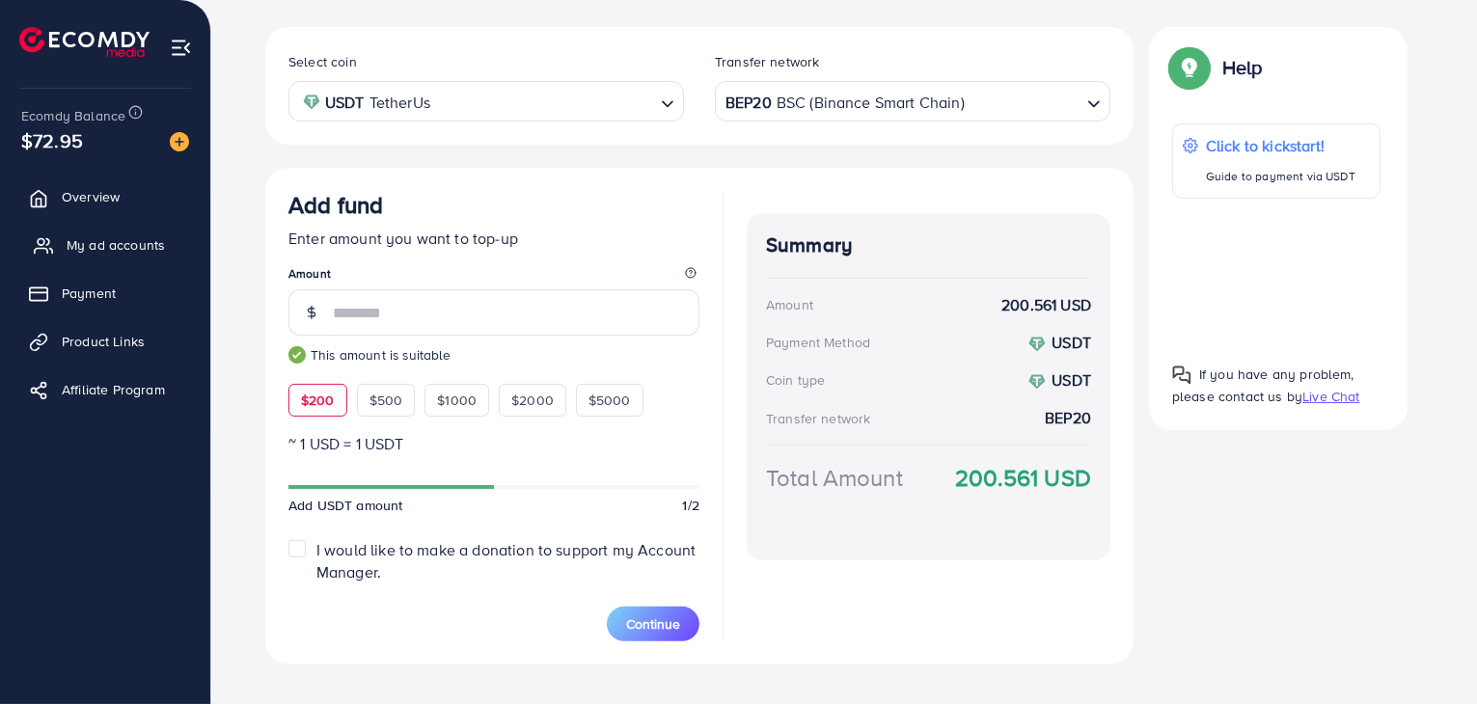
click at [80, 245] on span "My ad accounts" at bounding box center [116, 244] width 98 height 19
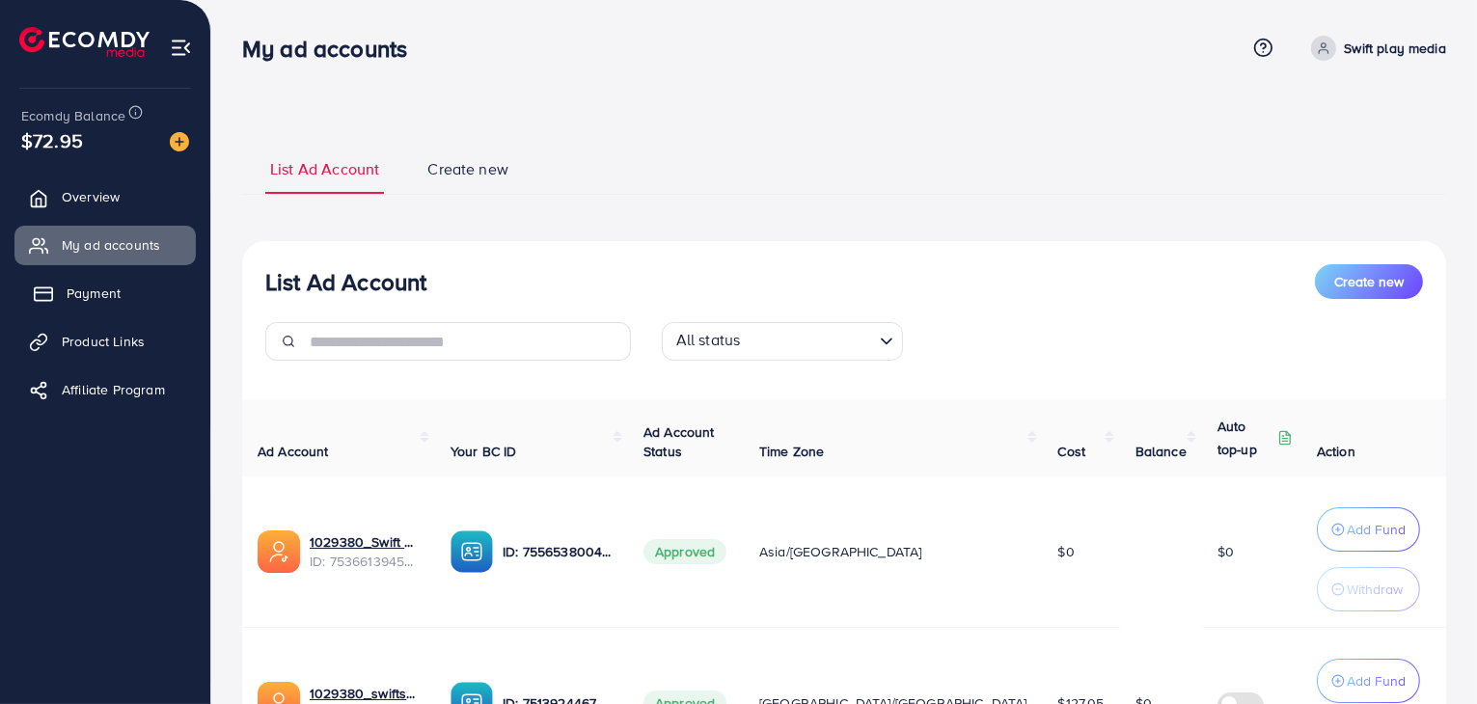
click at [89, 298] on span "Payment" at bounding box center [94, 293] width 54 height 19
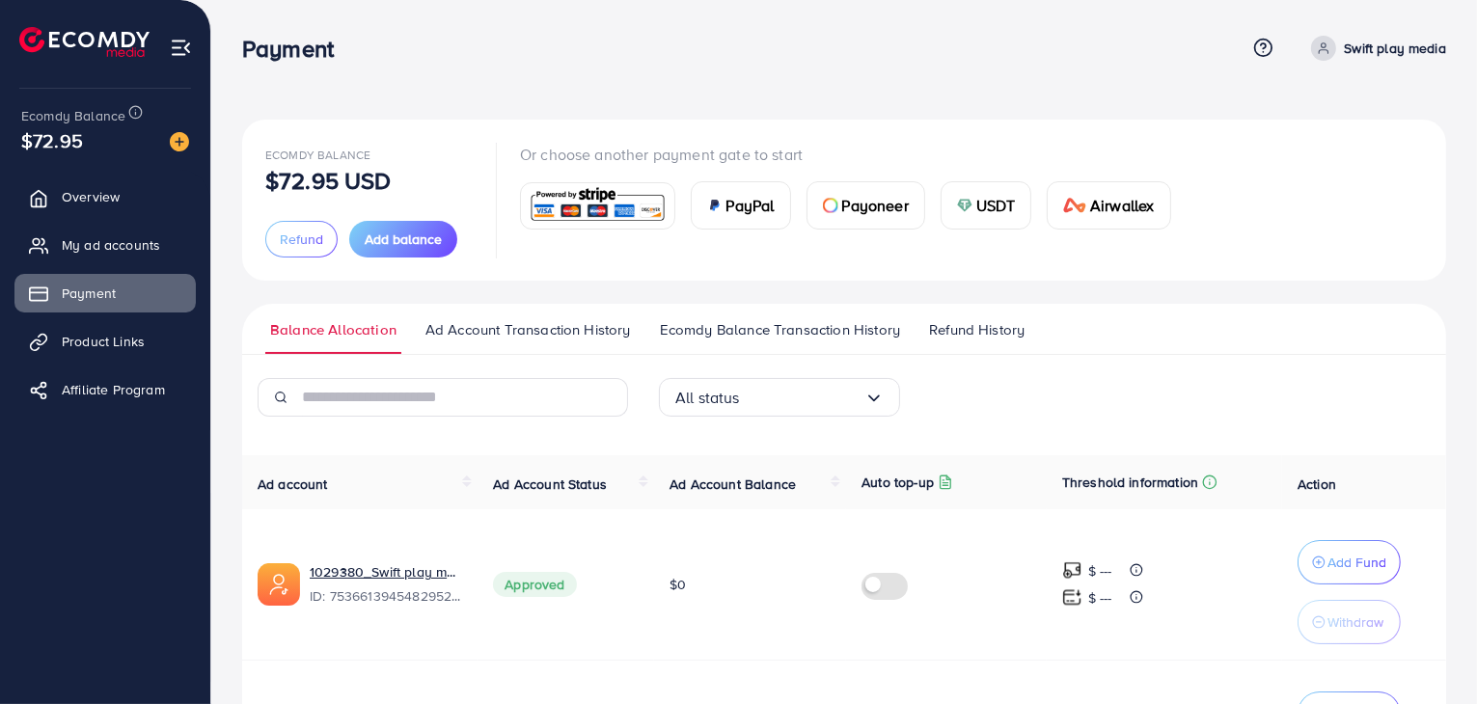
click at [952, 207] on div "USDT" at bounding box center [986, 205] width 90 height 46
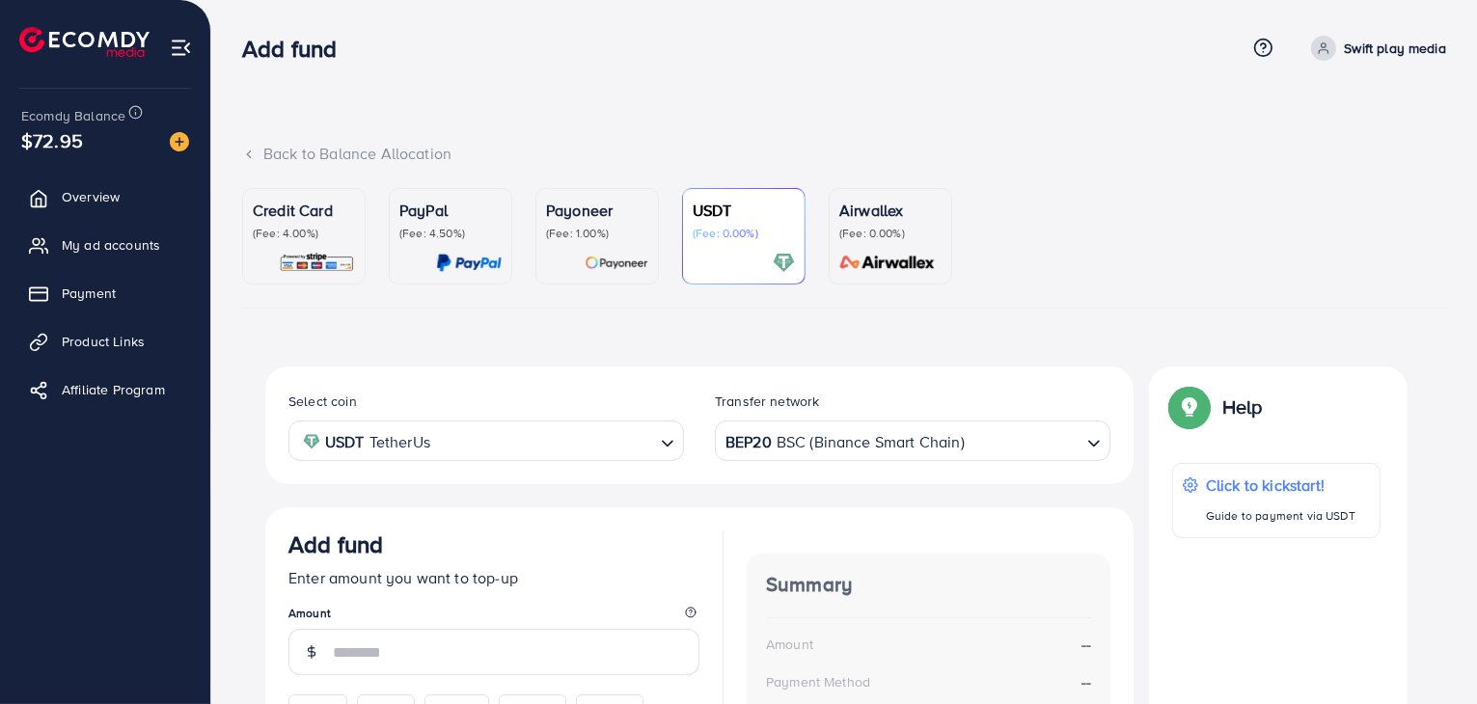
click at [864, 437] on div "BEP20 BSC (Binance Smart Chain)" at bounding box center [901, 439] width 360 height 34
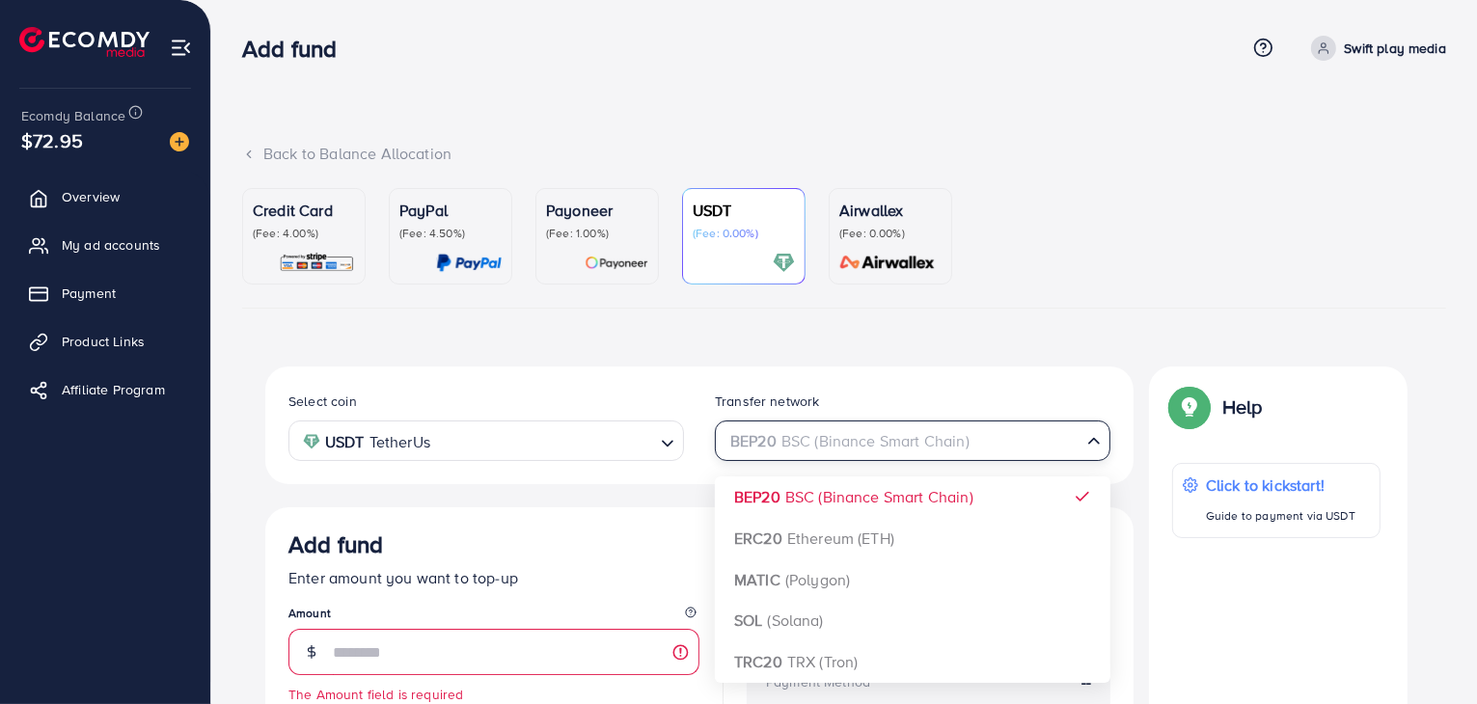
click at [864, 437] on input "Search for option" at bounding box center [901, 441] width 356 height 30
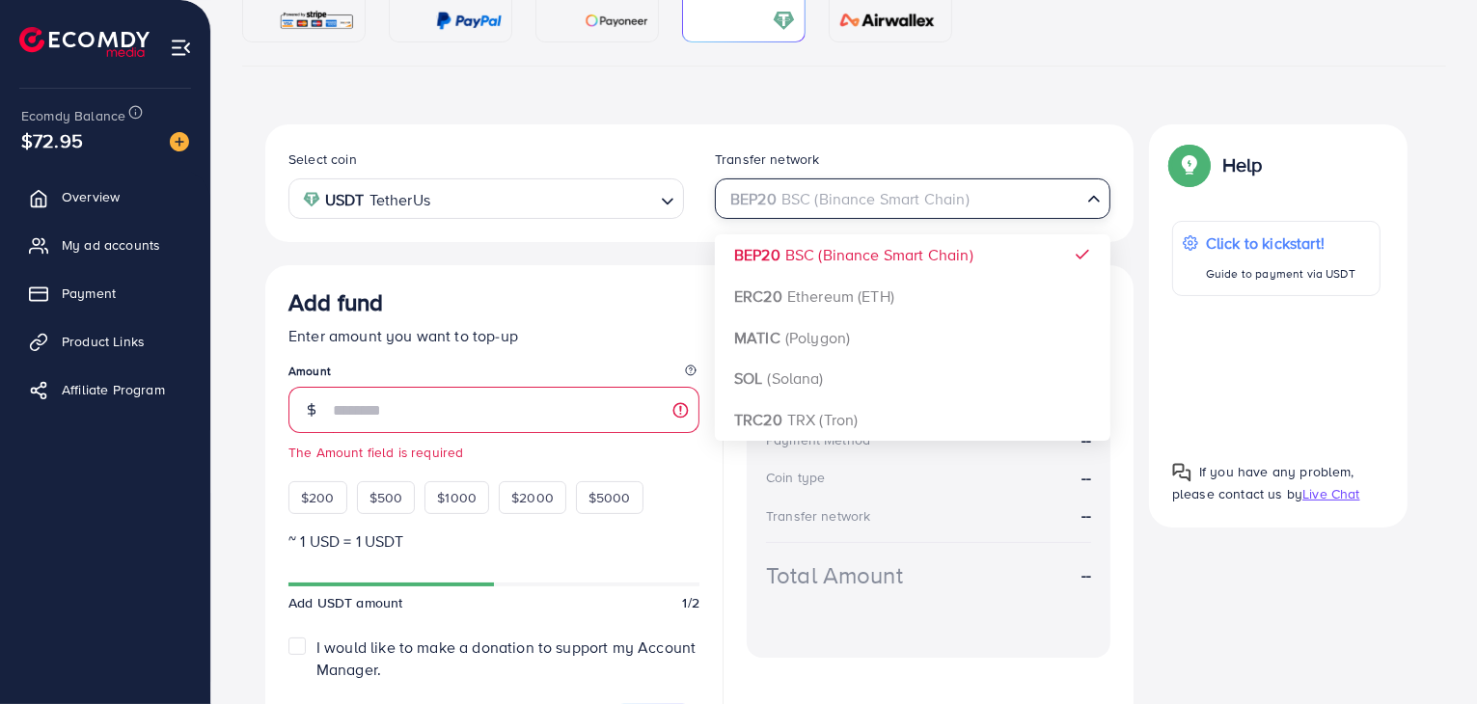
scroll to position [245, 0]
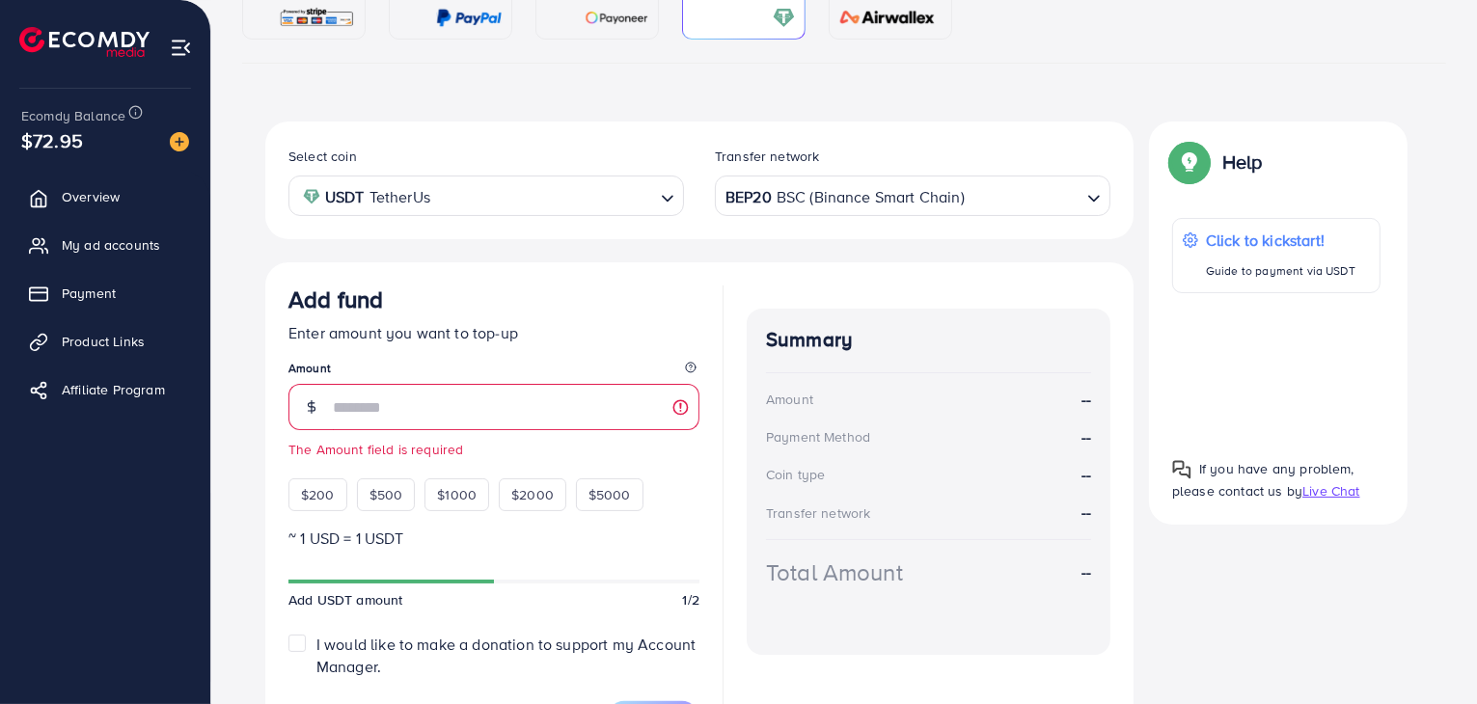
click at [914, 539] on div "Summary Amount -- Payment Method -- Coin type -- Transfer network -- Total Amou…" at bounding box center [929, 482] width 364 height 346
click at [306, 500] on span "$200" at bounding box center [318, 494] width 34 height 19
type input "***"
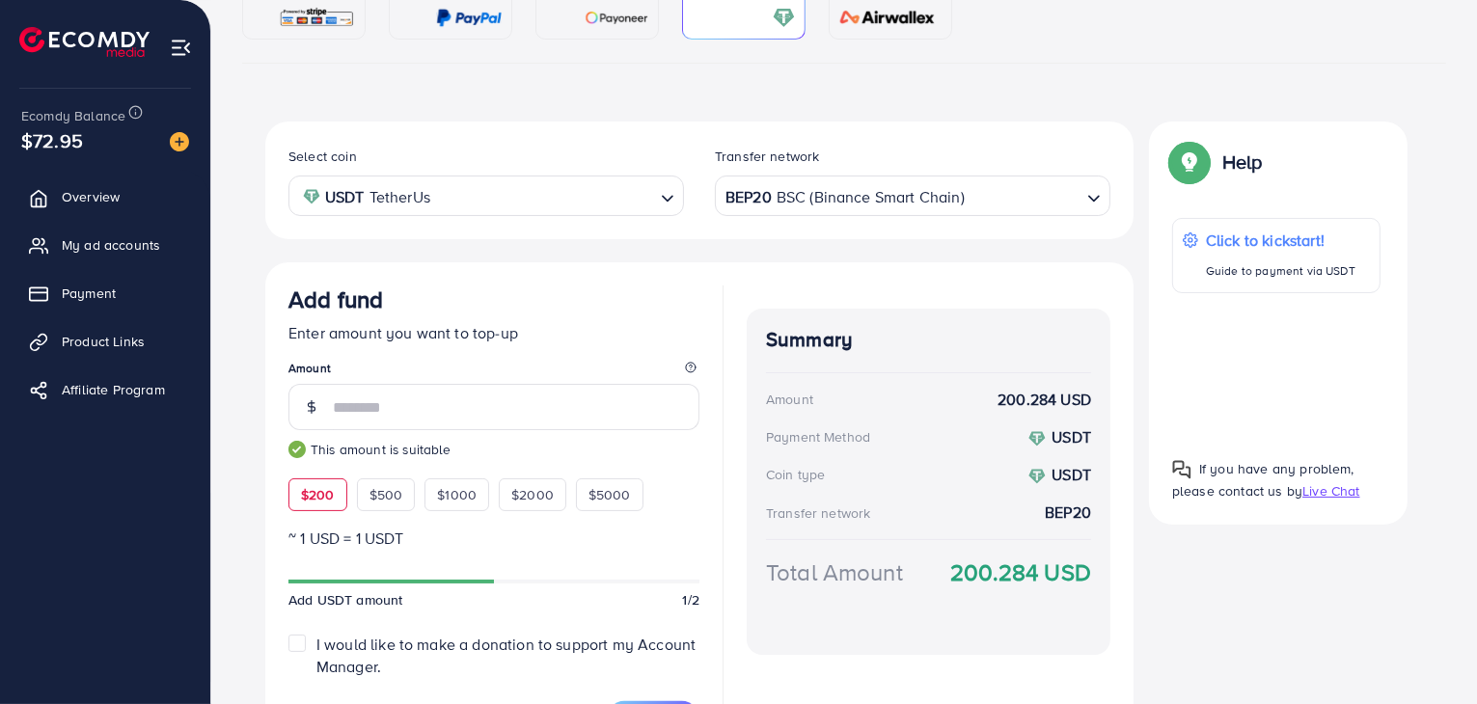
click at [976, 412] on div "Summary Amount 200.284 USD Payment Method USDT Coin type USDT Transfer network …" at bounding box center [929, 482] width 364 height 346
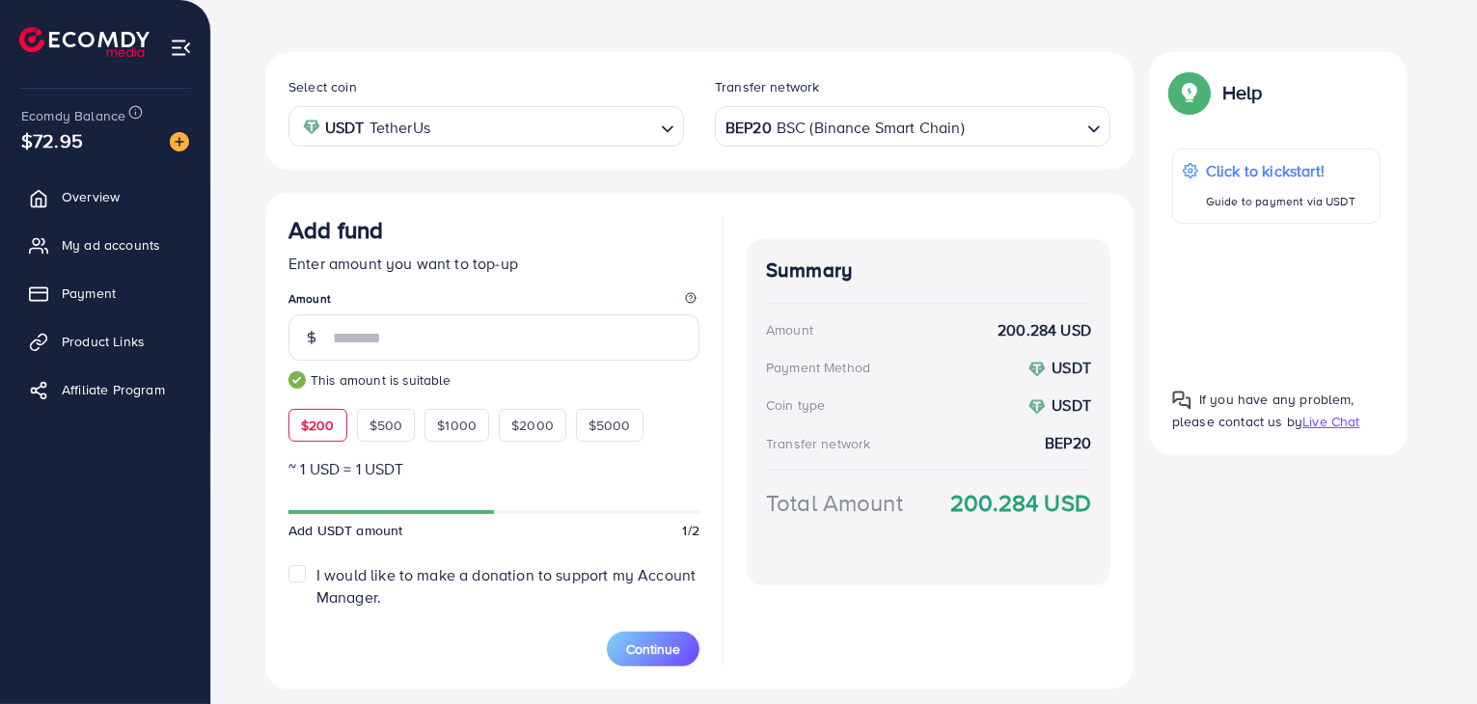
scroll to position [316, 0]
